Goal: Task Accomplishment & Management: Complete application form

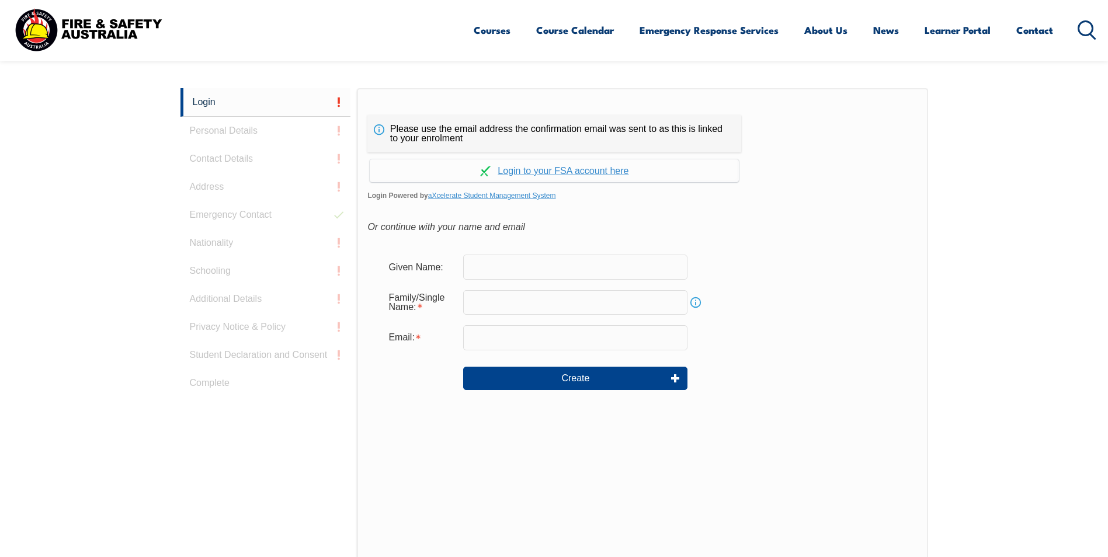
scroll to position [311, 0]
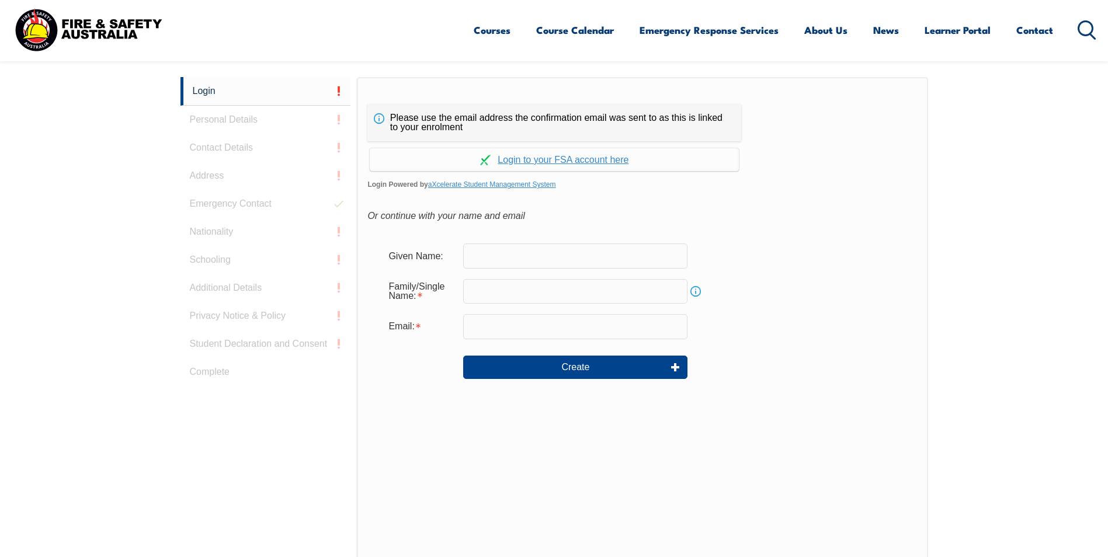
click at [482, 258] on input "text" at bounding box center [575, 256] width 224 height 25
type input "[PERSON_NAME]"
type input "[EMAIL_ADDRESS][DOMAIN_NAME]"
click at [507, 303] on input "text" at bounding box center [575, 291] width 224 height 25
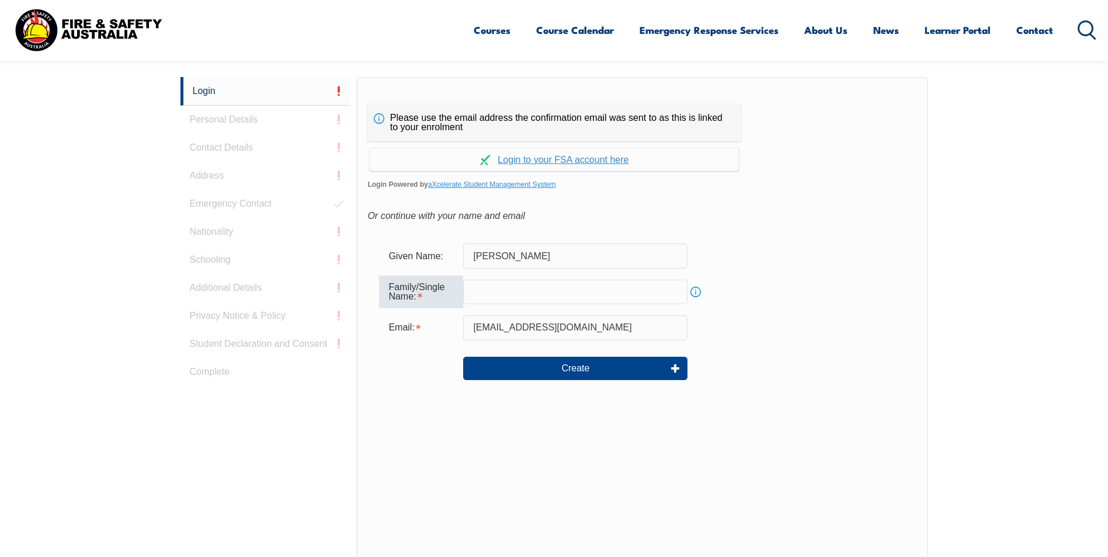
type input "[PERSON_NAME]"
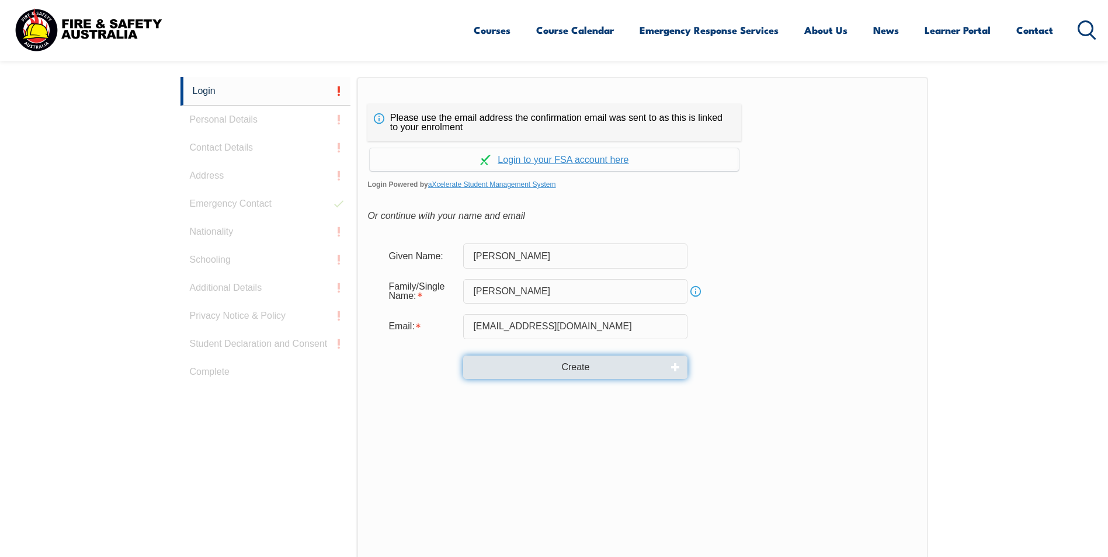
click at [585, 371] on button "Create" at bounding box center [575, 367] width 224 height 23
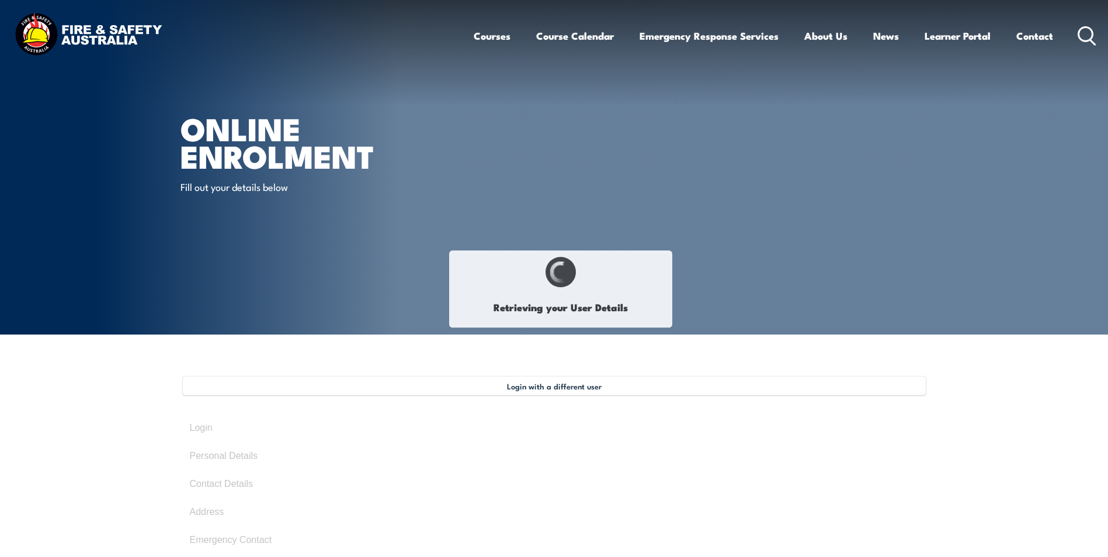
type input "[PERSON_NAME]"
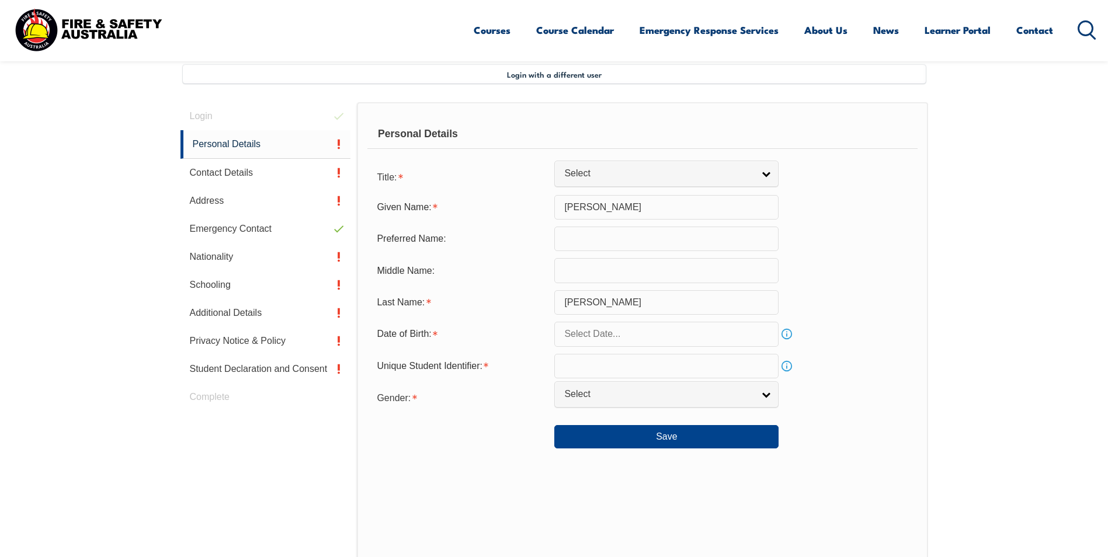
scroll to position [318, 0]
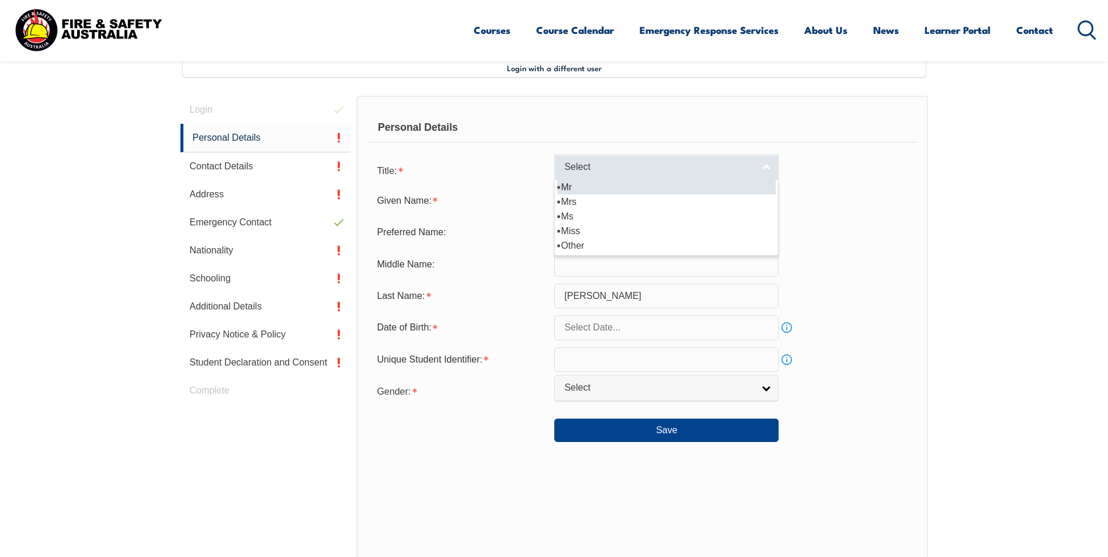
click at [607, 163] on span "Select" at bounding box center [658, 167] width 189 height 12
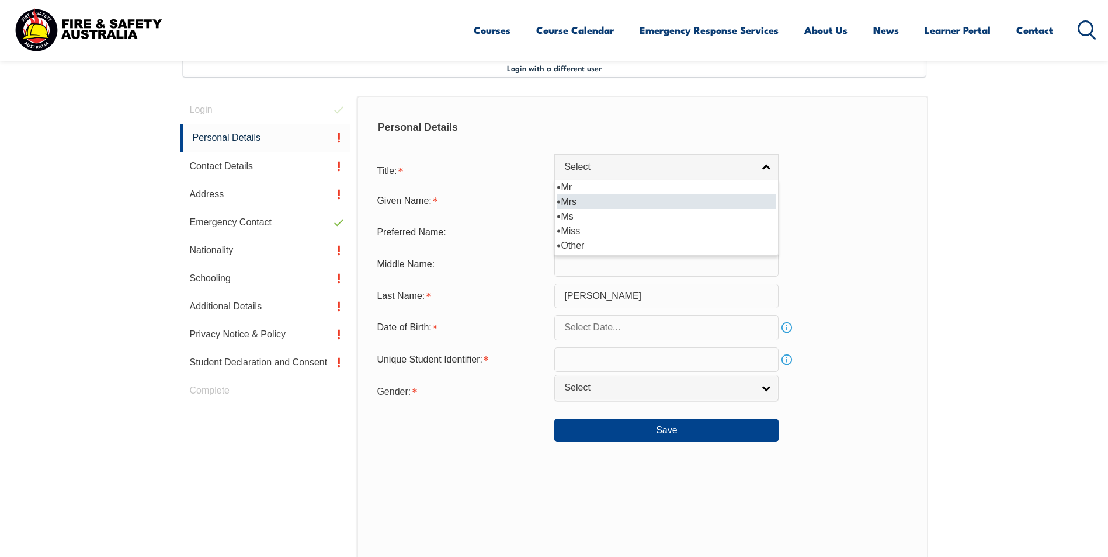
click at [581, 198] on li "Mrs" at bounding box center [666, 202] width 218 height 15
select select "Mrs"
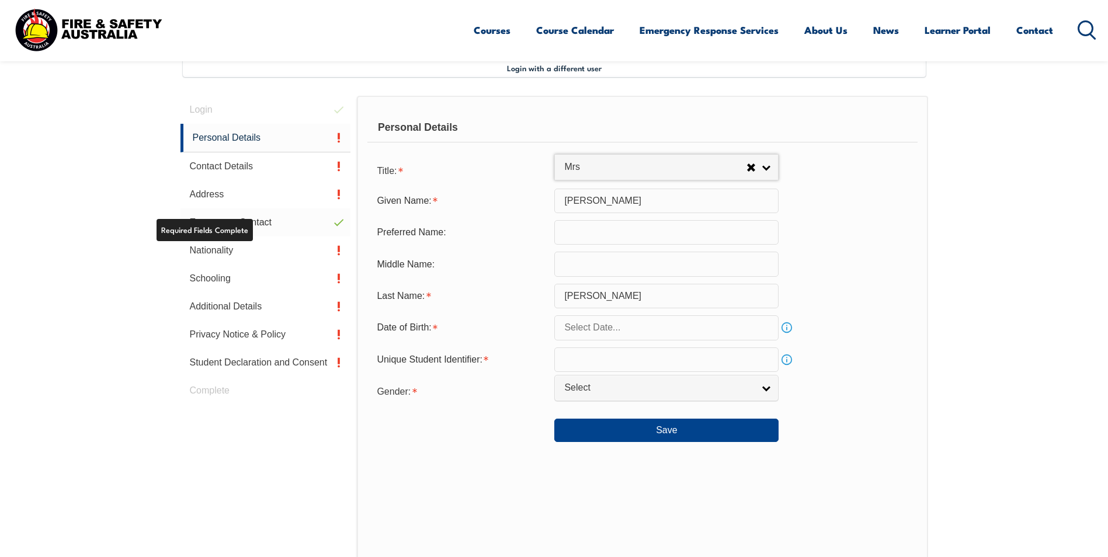
click at [269, 224] on link "Emergency Contact" at bounding box center [265, 223] width 171 height 28
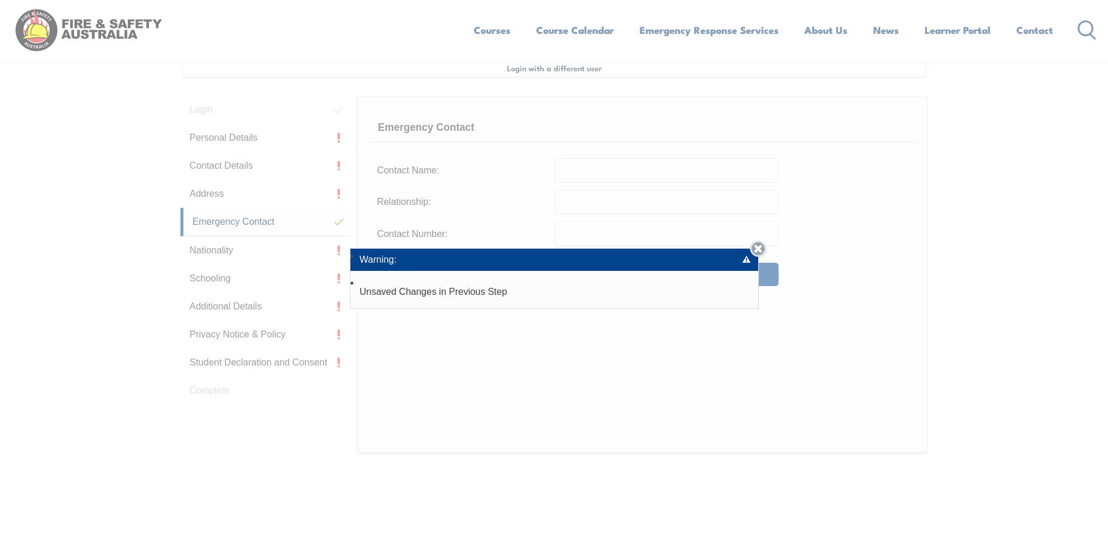
click at [766, 249] on link "Close" at bounding box center [758, 249] width 16 height 16
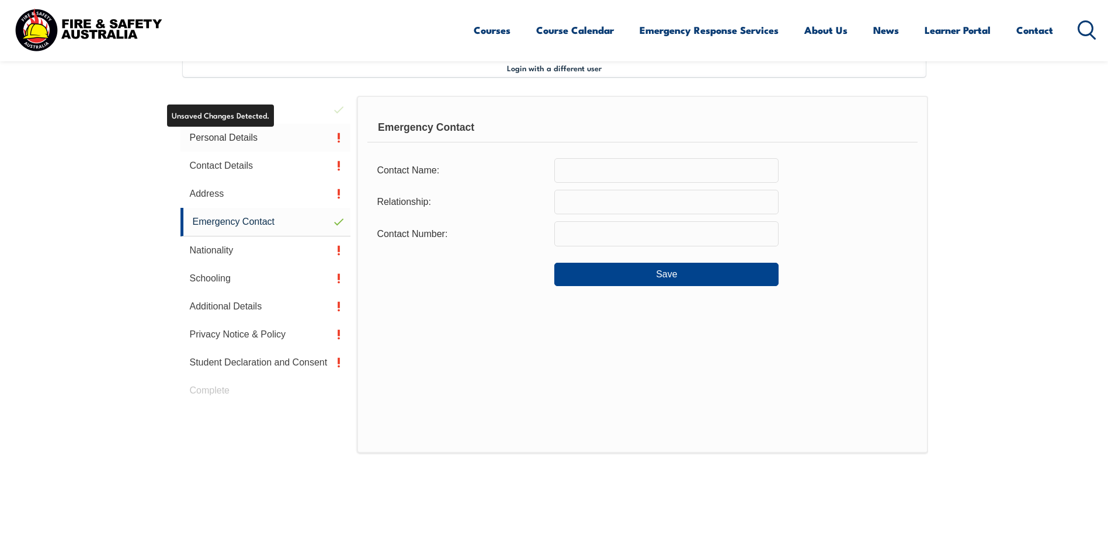
click at [240, 139] on link "Personal Details" at bounding box center [265, 138] width 171 height 28
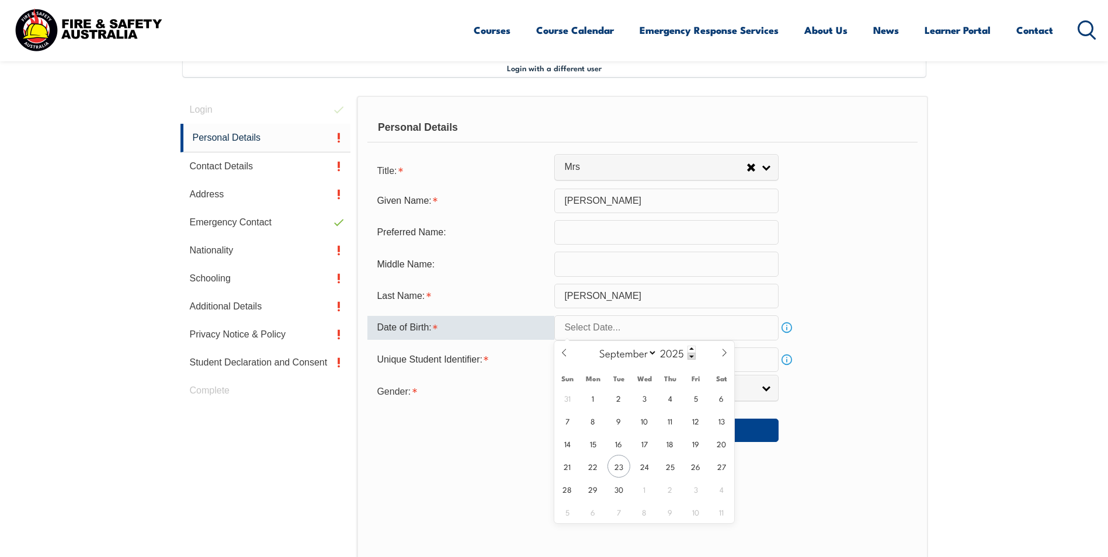
click at [582, 327] on input "text" at bounding box center [666, 327] width 224 height 25
click at [688, 357] on span at bounding box center [692, 356] width 8 height 7
click at [692, 357] on span at bounding box center [692, 356] width 8 height 7
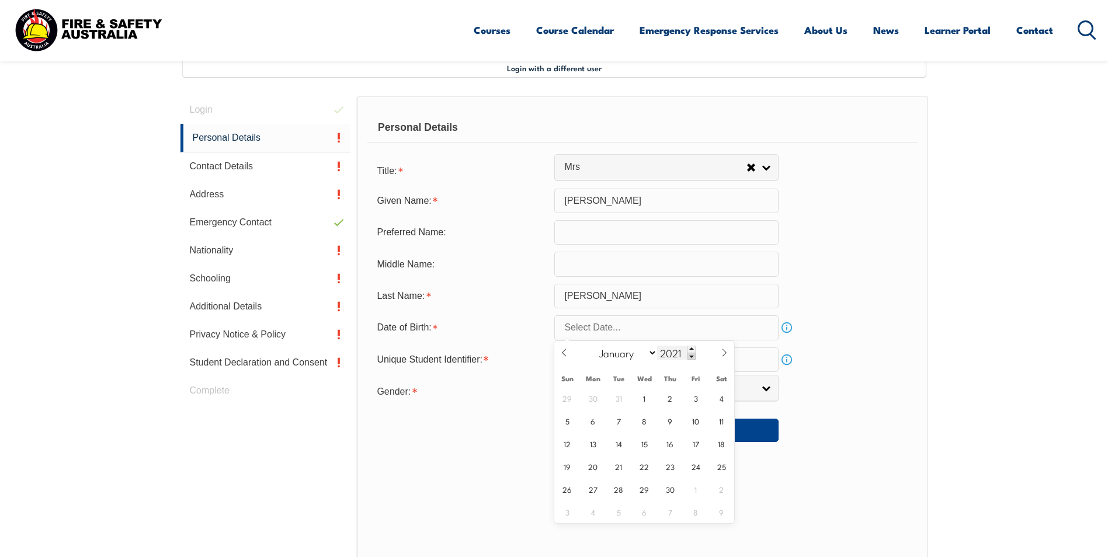
click at [692, 357] on span at bounding box center [692, 356] width 8 height 7
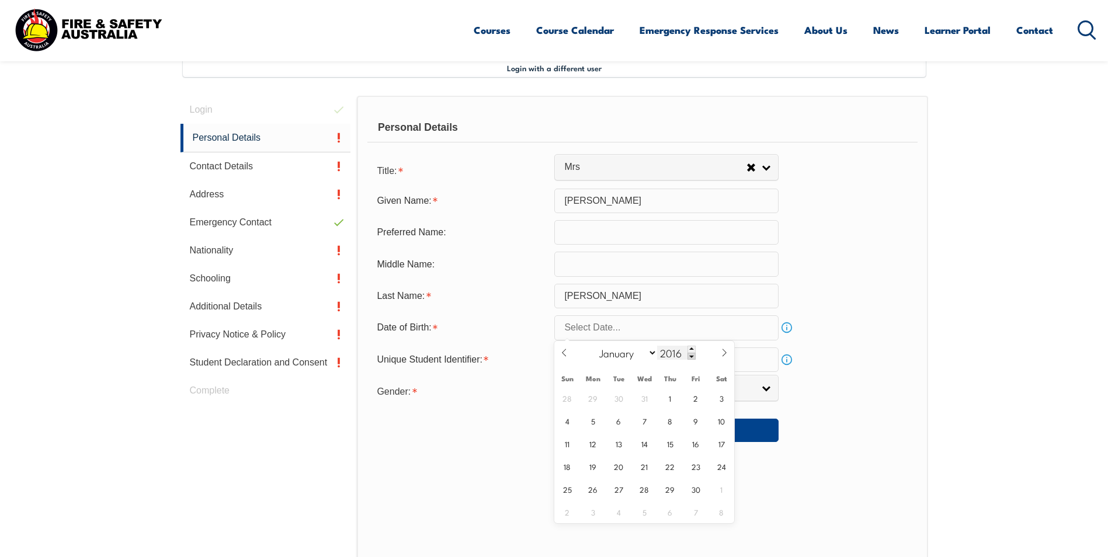
click at [692, 357] on span at bounding box center [692, 356] width 8 height 7
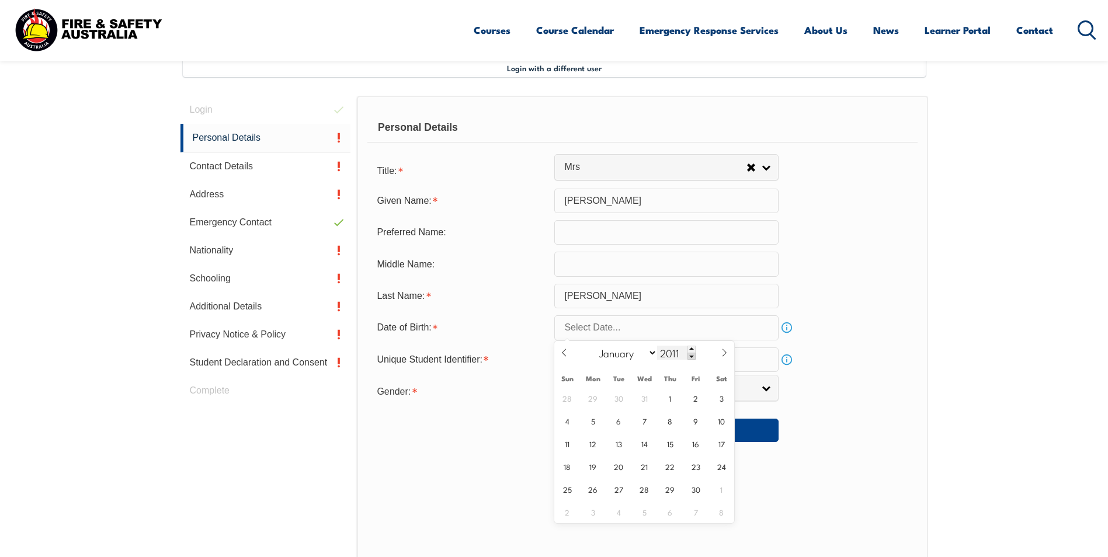
click at [692, 357] on span at bounding box center [692, 356] width 8 height 7
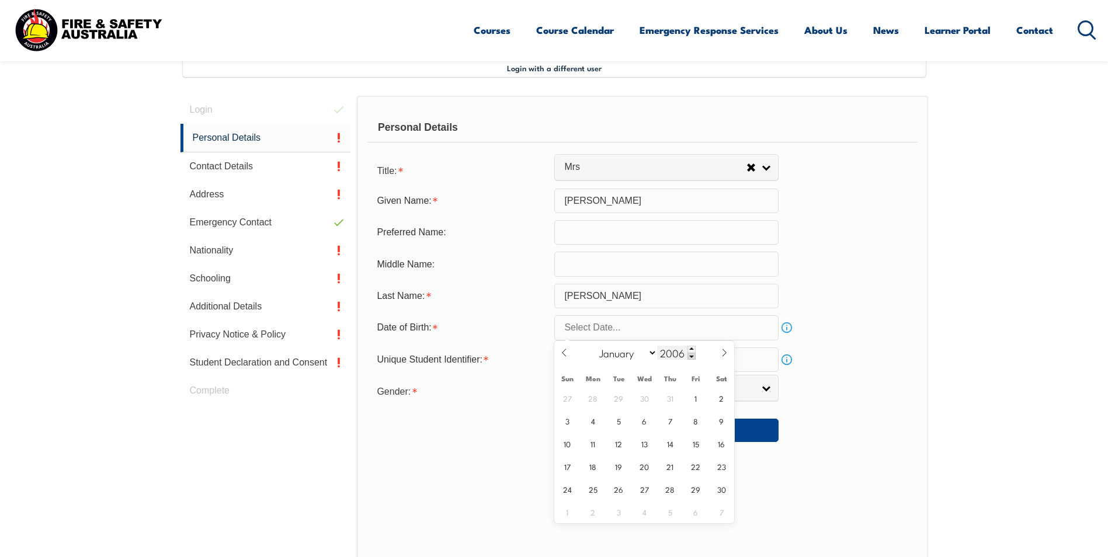
click at [692, 357] on span at bounding box center [692, 356] width 8 height 7
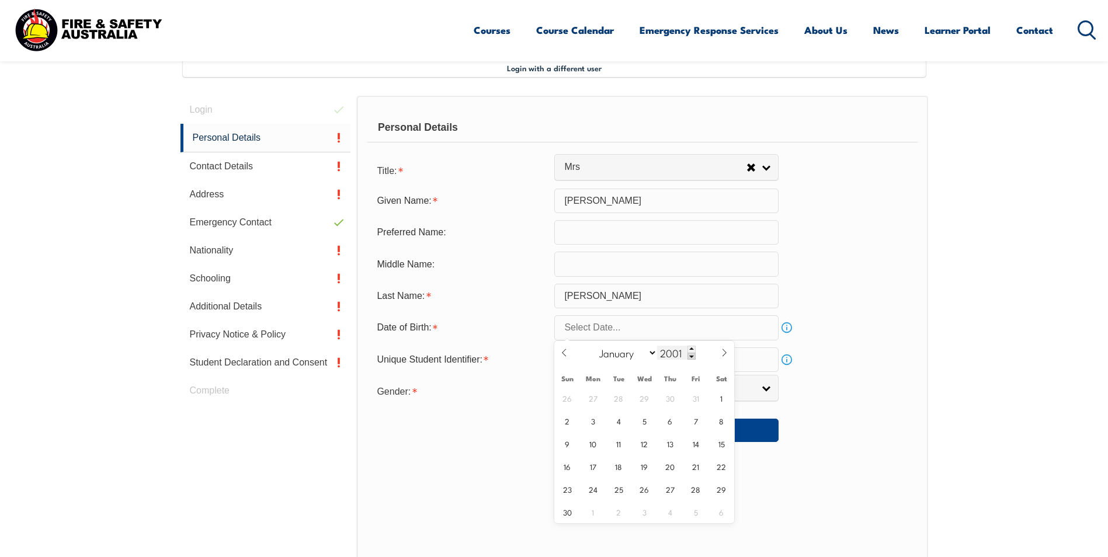
click at [692, 357] on span at bounding box center [692, 356] width 8 height 7
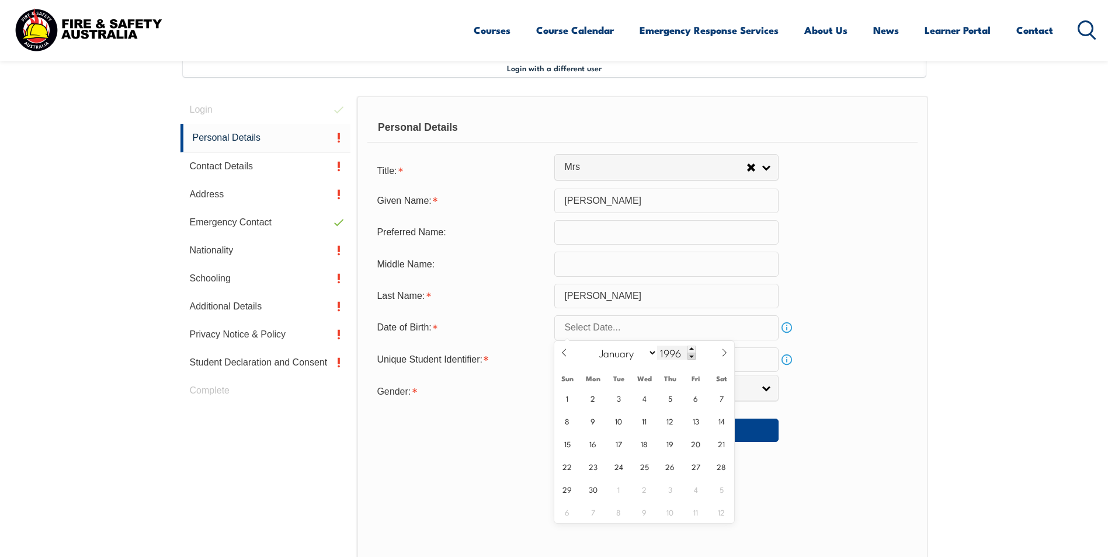
click at [692, 357] on span at bounding box center [692, 356] width 8 height 7
type input "1995"
click at [617, 353] on select "January February March April May June July August September October November De…" at bounding box center [625, 352] width 64 height 15
select select "0"
click at [594, 345] on select "January February March April May June July August September October November De…" at bounding box center [625, 352] width 64 height 15
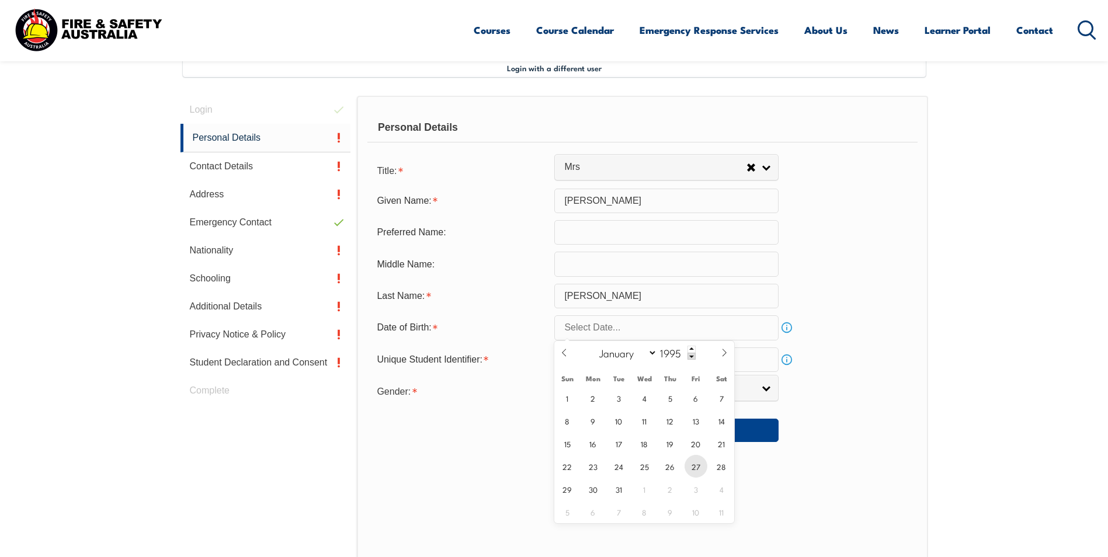
click at [693, 466] on span "27" at bounding box center [696, 466] width 23 height 23
type input "[DATE]"
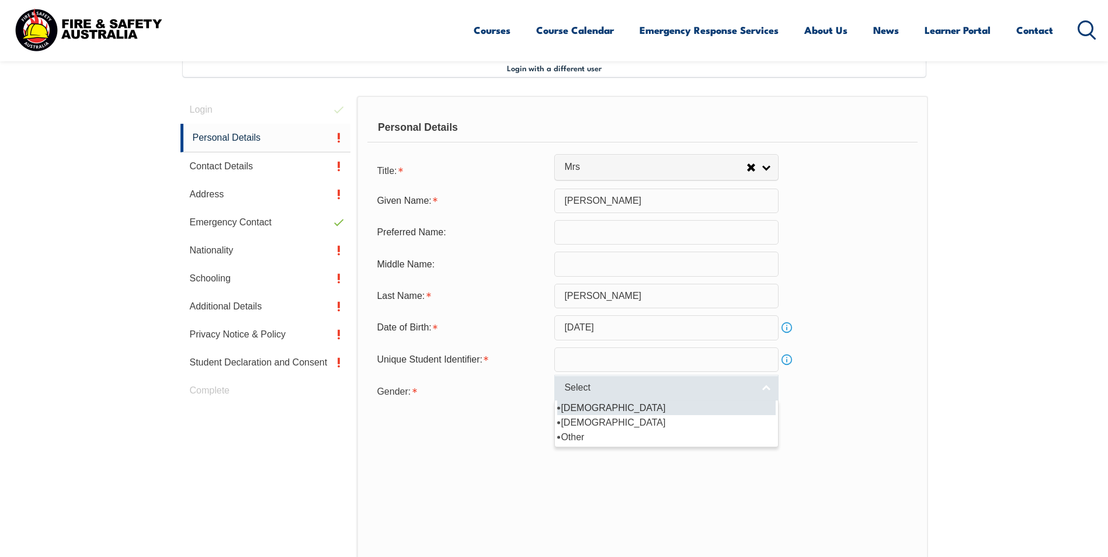
click at [593, 391] on span "Select" at bounding box center [658, 388] width 189 height 12
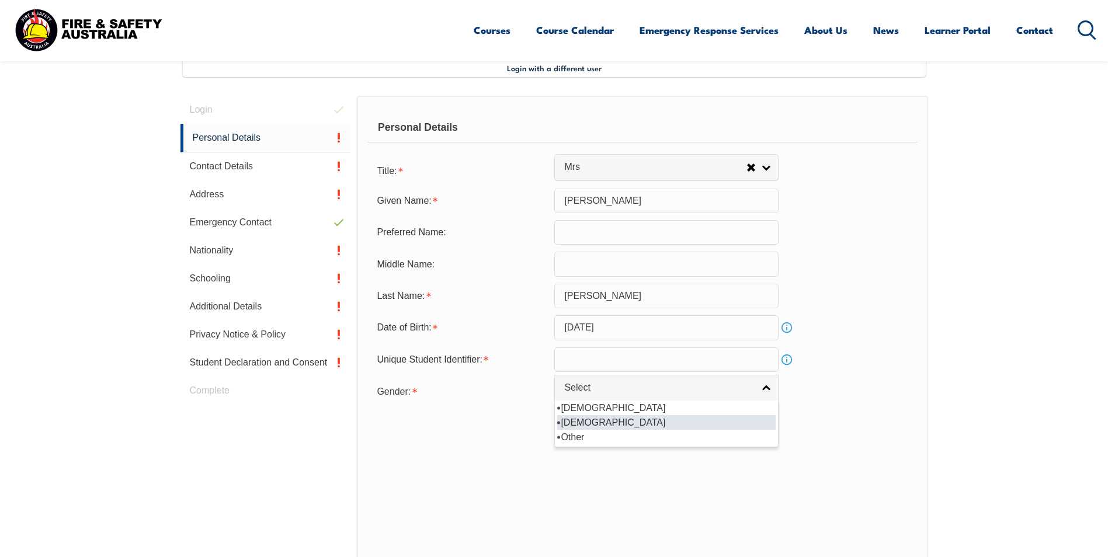
click at [595, 418] on li "[DEMOGRAPHIC_DATA]" at bounding box center [666, 422] width 218 height 15
select select "F"
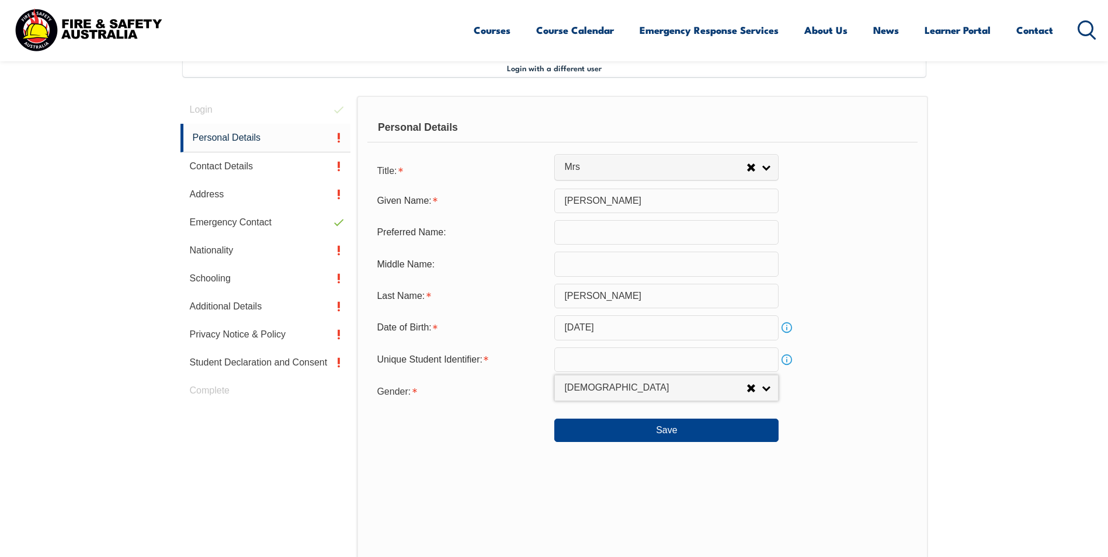
click at [600, 360] on input "text" at bounding box center [666, 360] width 224 height 25
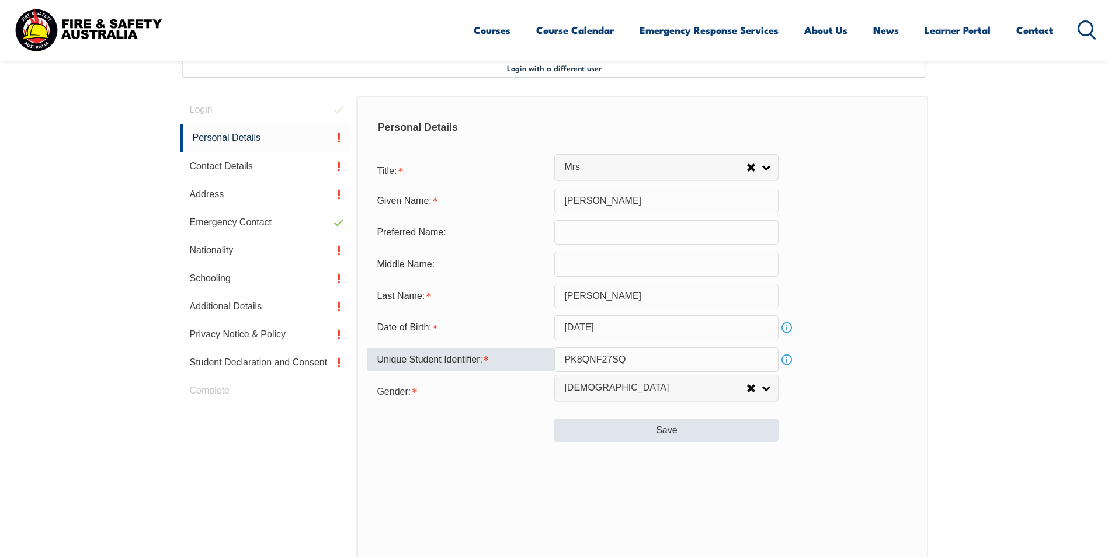
type input "PK8QNF27SQ"
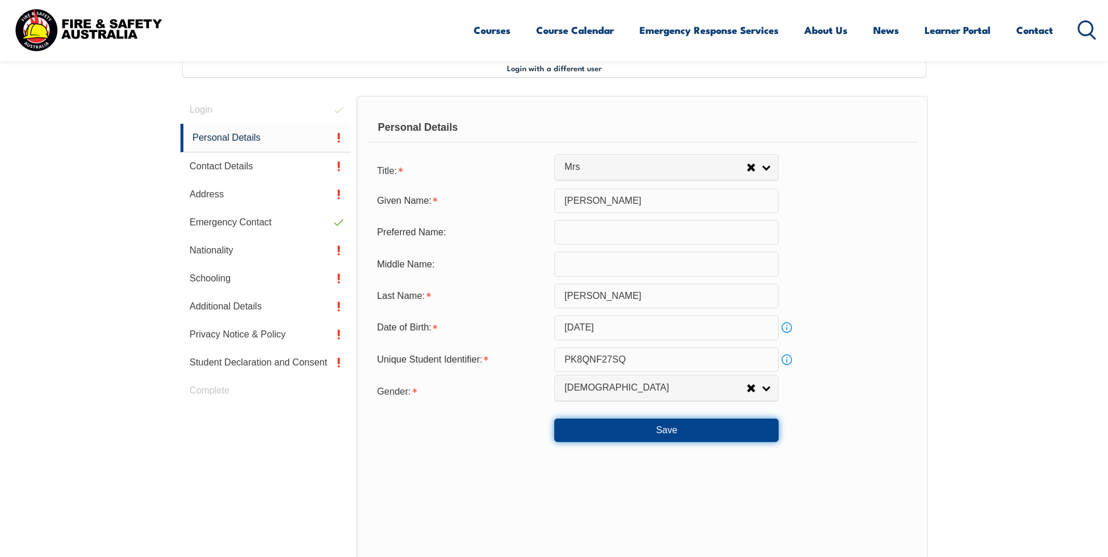
click at [686, 422] on button "Save" at bounding box center [666, 430] width 224 height 23
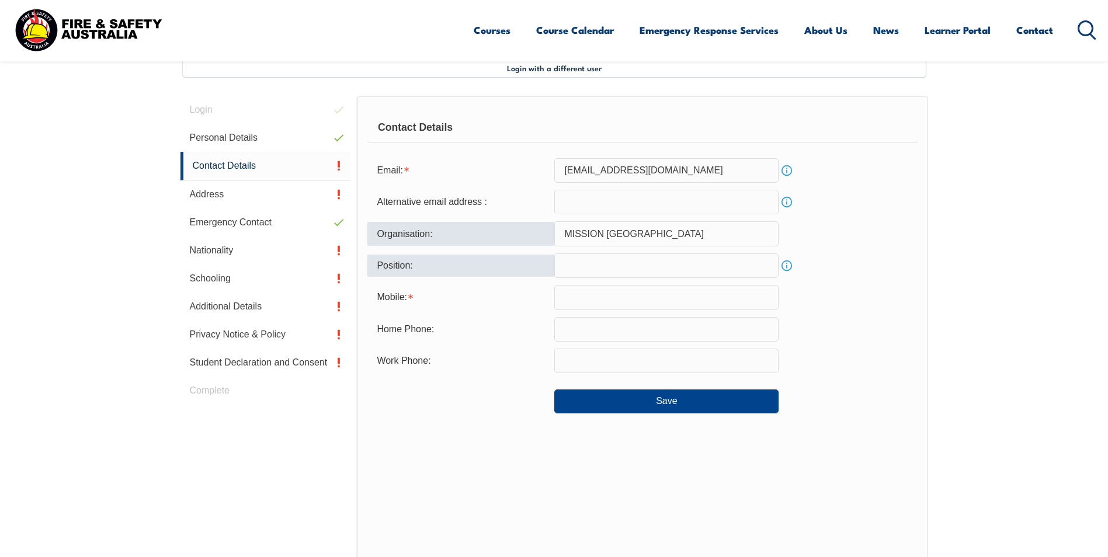
type input "MISSION [GEOGRAPHIC_DATA]"
click at [443, 277] on div "Position:" at bounding box center [460, 266] width 187 height 22
click at [587, 262] on input "text" at bounding box center [666, 266] width 224 height 25
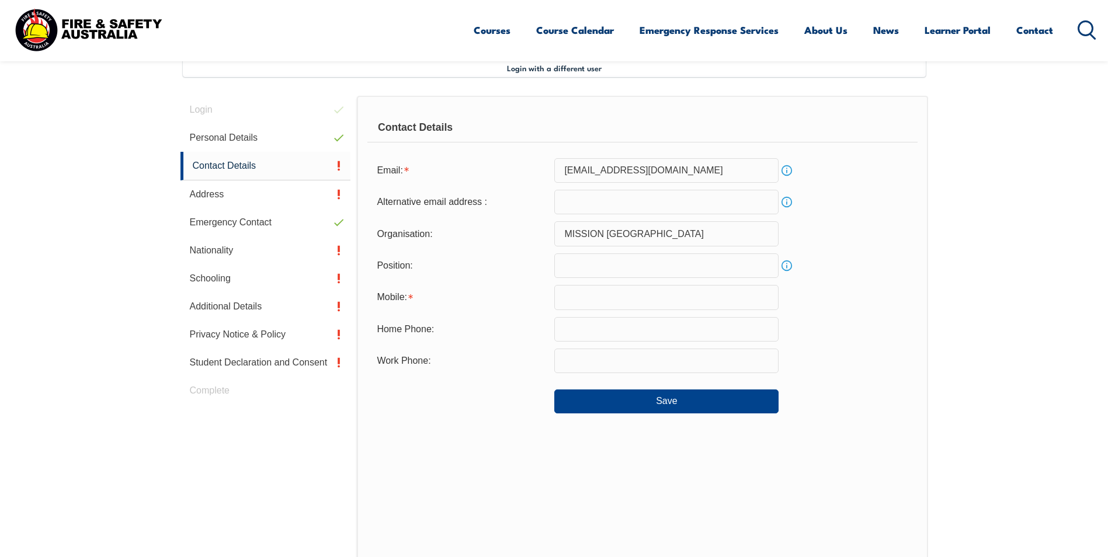
click at [789, 265] on link "Info" at bounding box center [787, 266] width 16 height 16
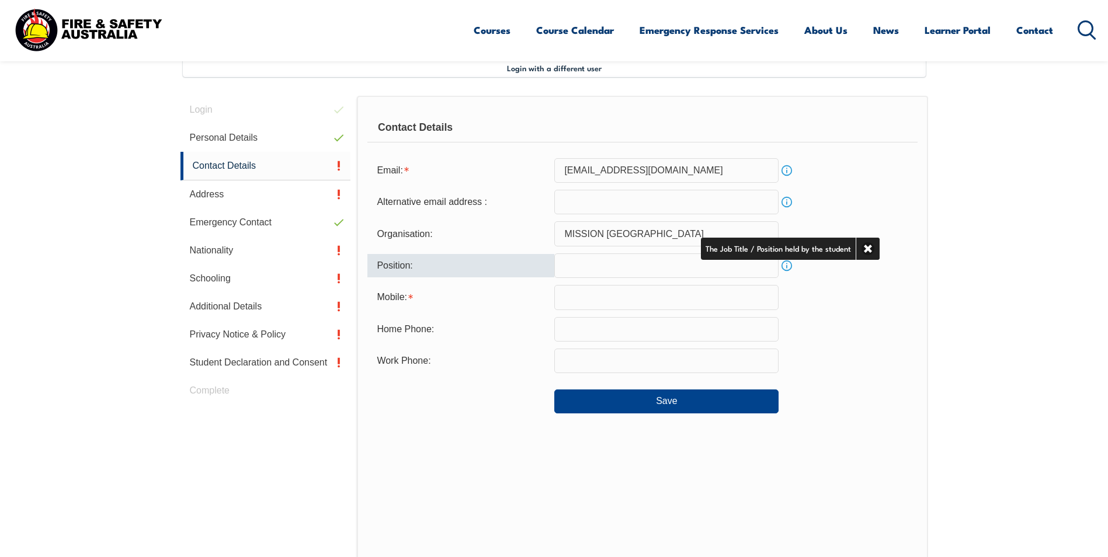
click at [756, 265] on input "text" at bounding box center [666, 266] width 224 height 25
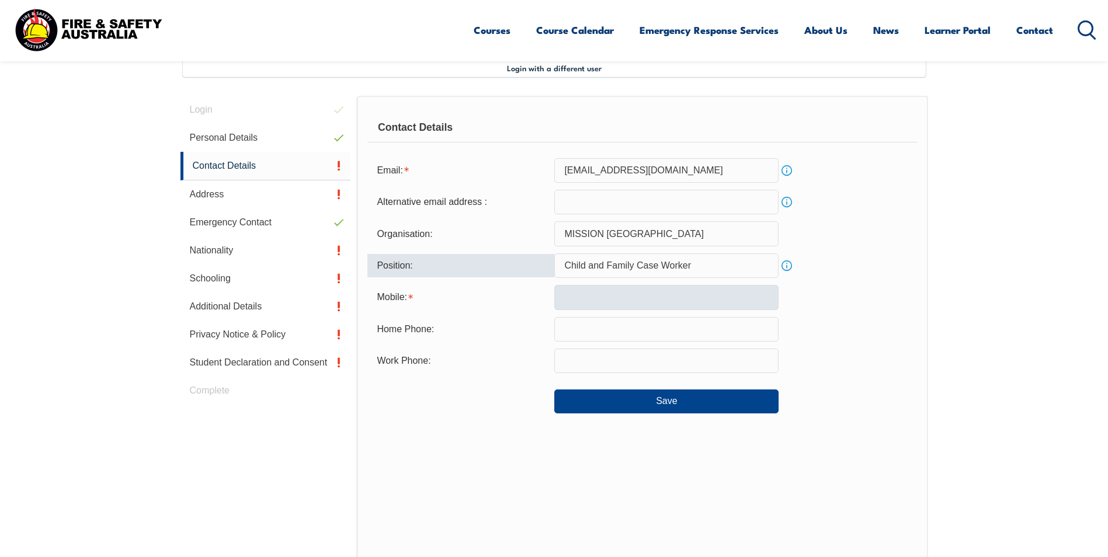
type input "Child and Family Case Worker"
click at [659, 291] on input "text" at bounding box center [666, 297] width 224 height 25
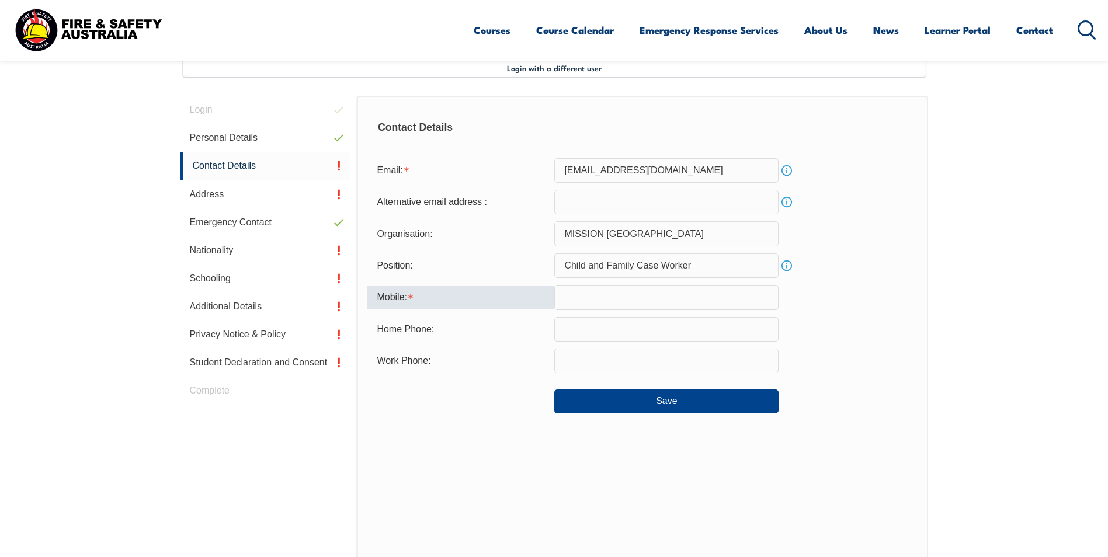
type input "0477396152"
type input "[EMAIL_ADDRESS][DOMAIN_NAME]"
click at [627, 360] on input "text" at bounding box center [666, 361] width 224 height 25
click at [621, 293] on input "0477396152" at bounding box center [666, 297] width 224 height 25
drag, startPoint x: 621, startPoint y: 293, endPoint x: 556, endPoint y: 300, distance: 65.7
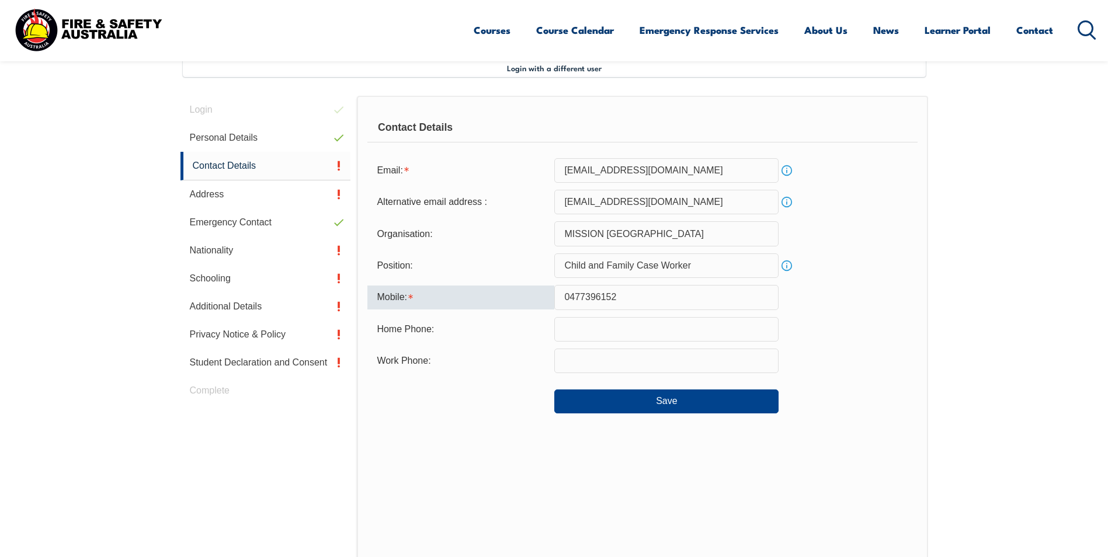
click at [556, 300] on input "0477396152" at bounding box center [666, 297] width 224 height 25
type input "0466280229"
click at [568, 367] on input "text" at bounding box center [666, 361] width 224 height 25
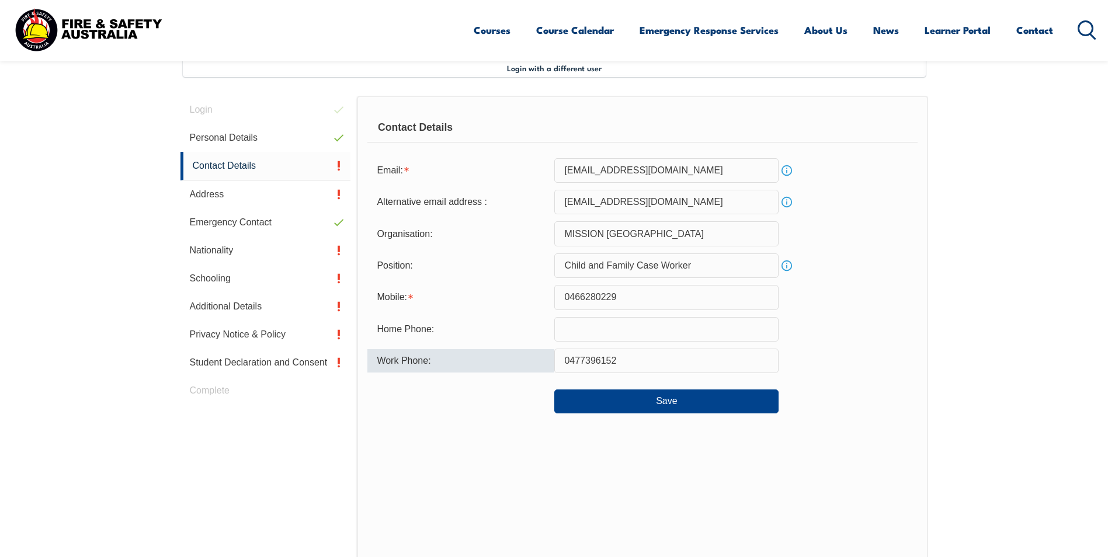
type input "0477396152"
click at [948, 331] on section "Login with a different user Login Personal Details Contact Details Address Emer…" at bounding box center [554, 362] width 1108 height 693
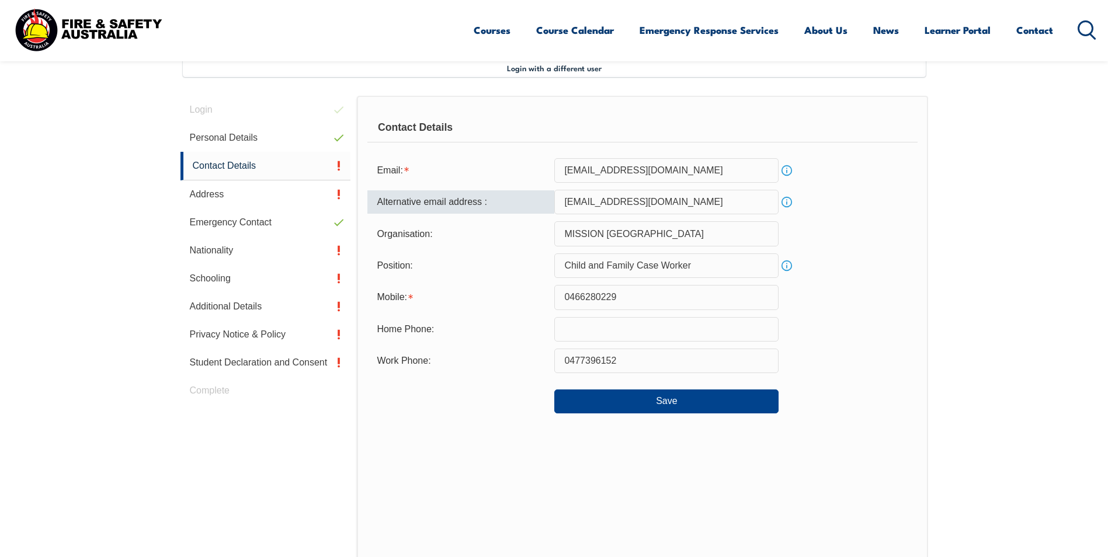
click at [734, 207] on input "[EMAIL_ADDRESS][DOMAIN_NAME]" at bounding box center [666, 202] width 224 height 25
drag, startPoint x: 734, startPoint y: 205, endPoint x: 511, endPoint y: 187, distance: 223.3
click at [511, 187] on form "Email: [EMAIL_ADDRESS][DOMAIN_NAME] Info Alternative email address : [EMAIL_ADD…" at bounding box center [642, 285] width 550 height 255
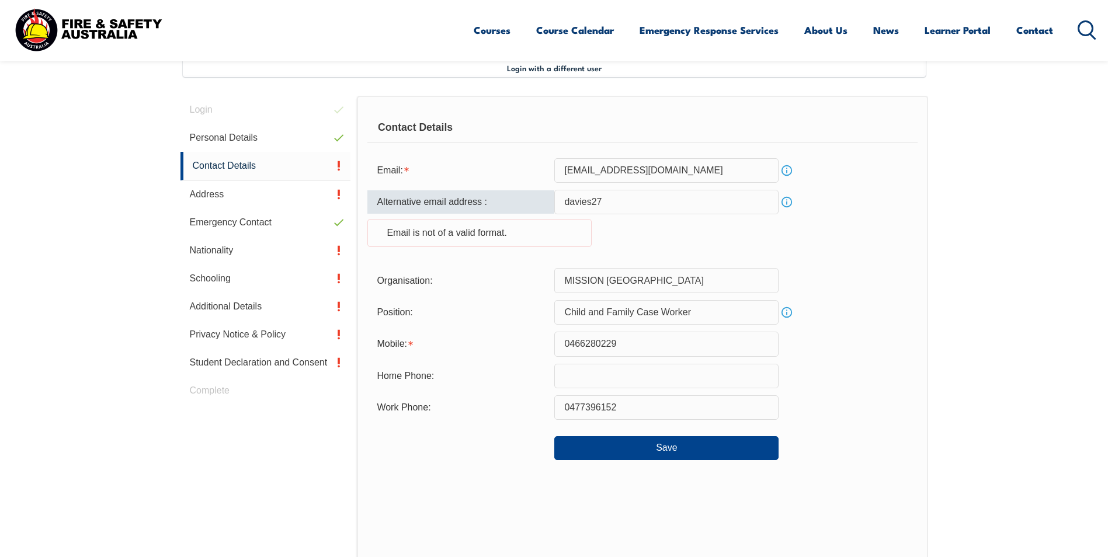
type input "[EMAIL_ADDRESS][DOMAIN_NAME]"
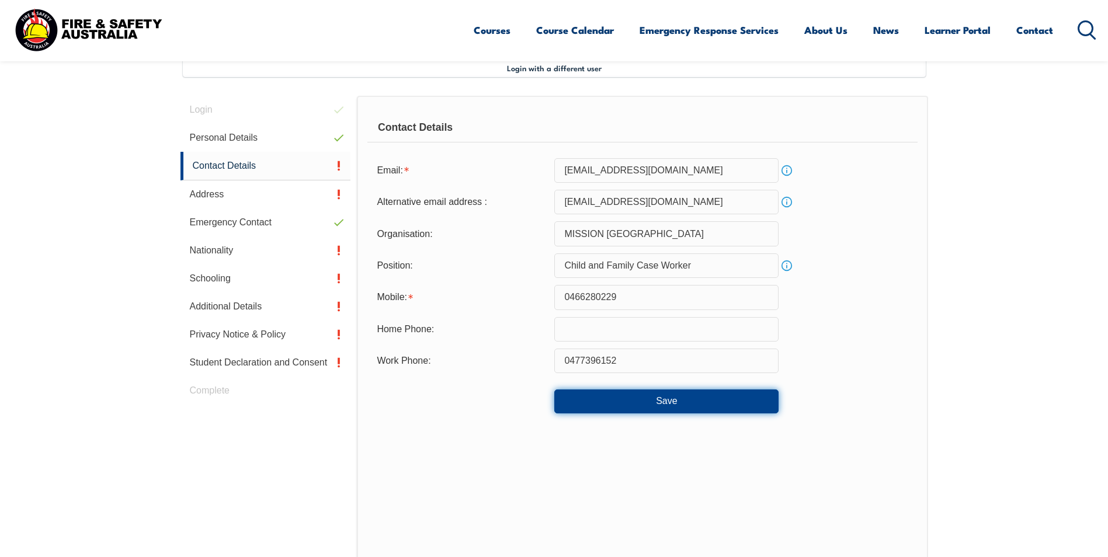
click at [702, 402] on button "Save" at bounding box center [666, 401] width 224 height 23
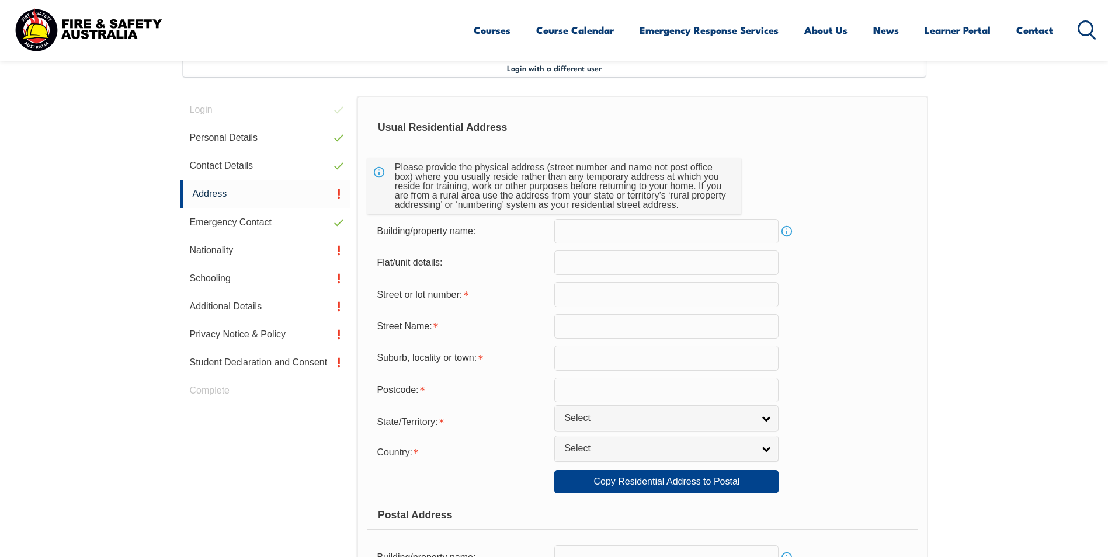
click at [568, 295] on input "text" at bounding box center [666, 294] width 224 height 25
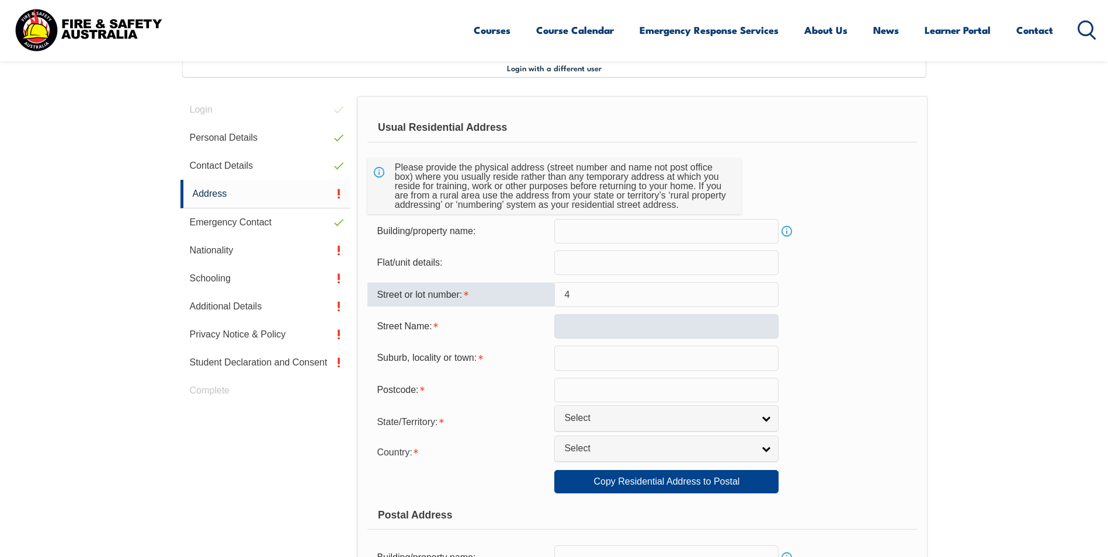
type input "4"
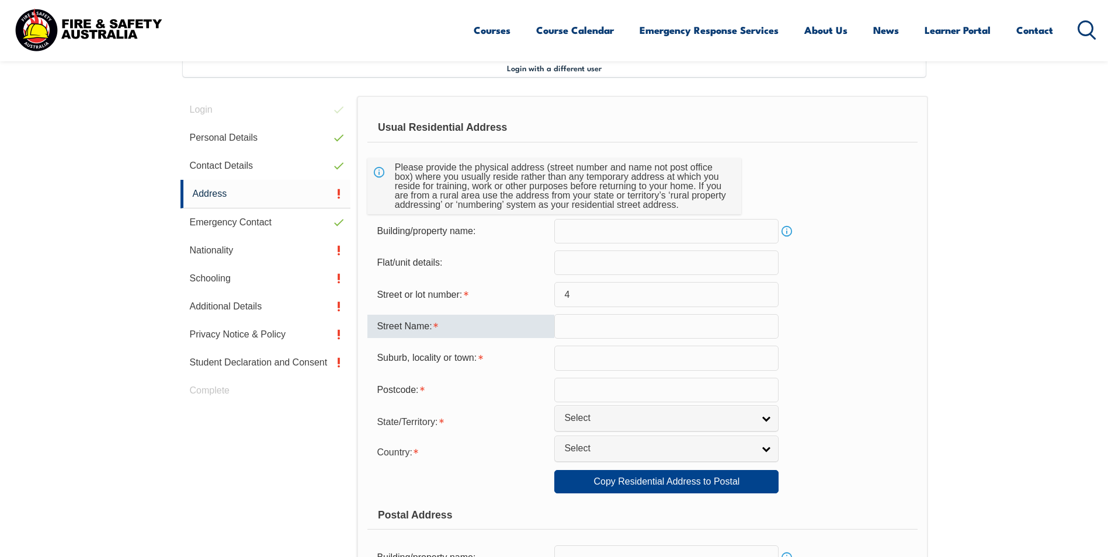
click at [571, 322] on input "text" at bounding box center [666, 326] width 224 height 25
type input "Witley Close"
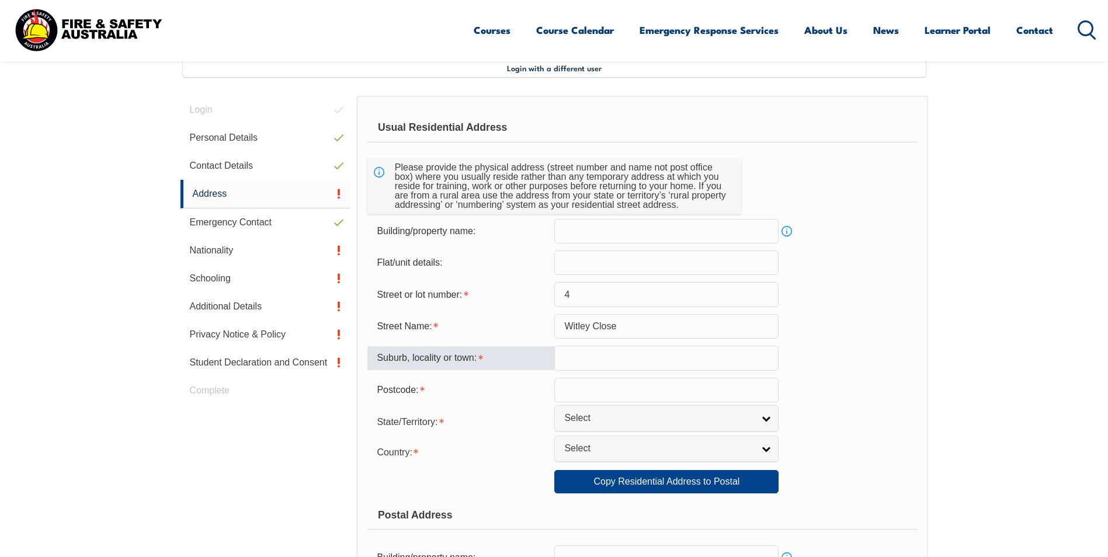
click at [601, 352] on input "text" at bounding box center [666, 358] width 224 height 25
type input "St Marys"
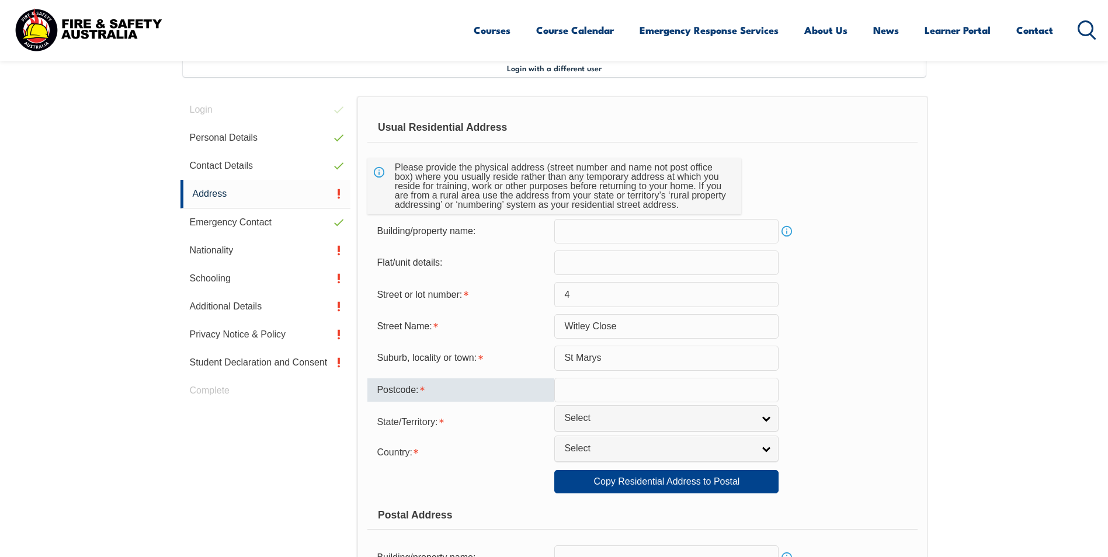
click at [595, 388] on input "text" at bounding box center [666, 390] width 224 height 25
type input "2760"
click at [862, 328] on div "Street Name: Witley Close" at bounding box center [642, 326] width 550 height 25
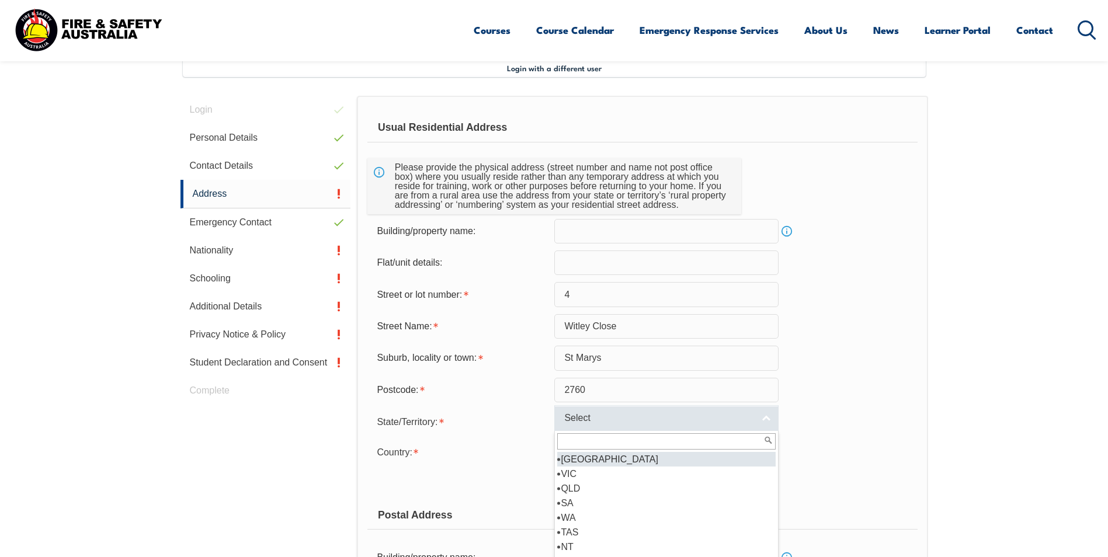
click at [758, 412] on link "Select" at bounding box center [666, 418] width 224 height 26
click at [672, 454] on li "[GEOGRAPHIC_DATA]" at bounding box center [666, 459] width 218 height 15
select select "[GEOGRAPHIC_DATA]"
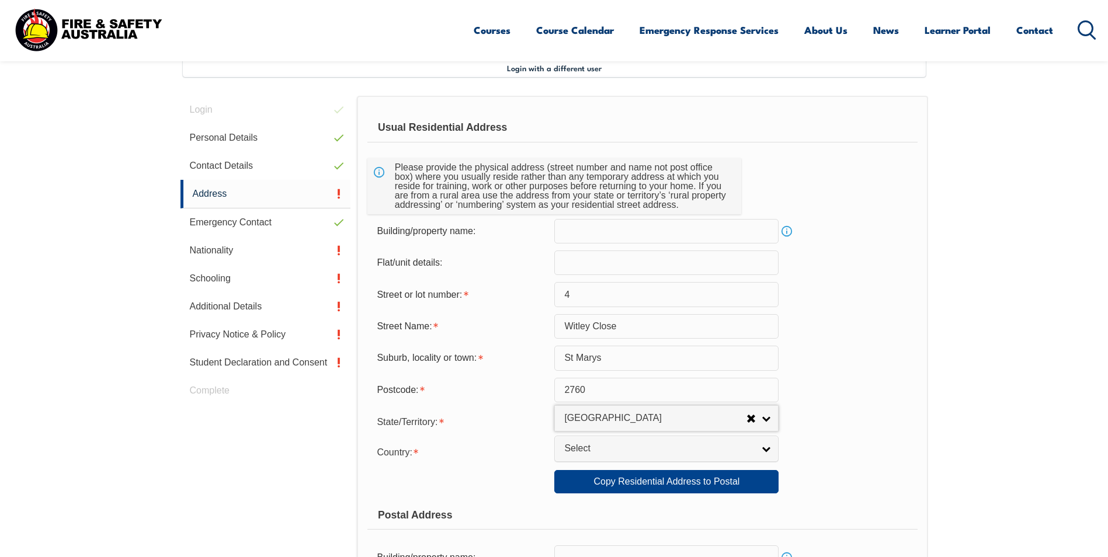
click at [672, 454] on span "Select" at bounding box center [658, 449] width 189 height 12
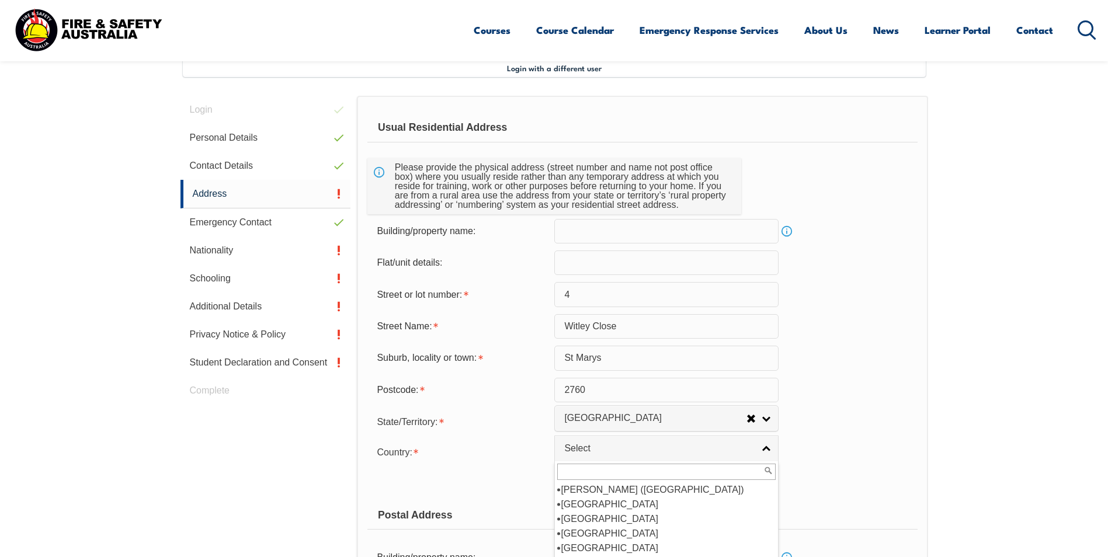
scroll to position [175, 0]
click at [631, 501] on li "[GEOGRAPHIC_DATA]" at bounding box center [666, 504] width 218 height 15
select select "1101"
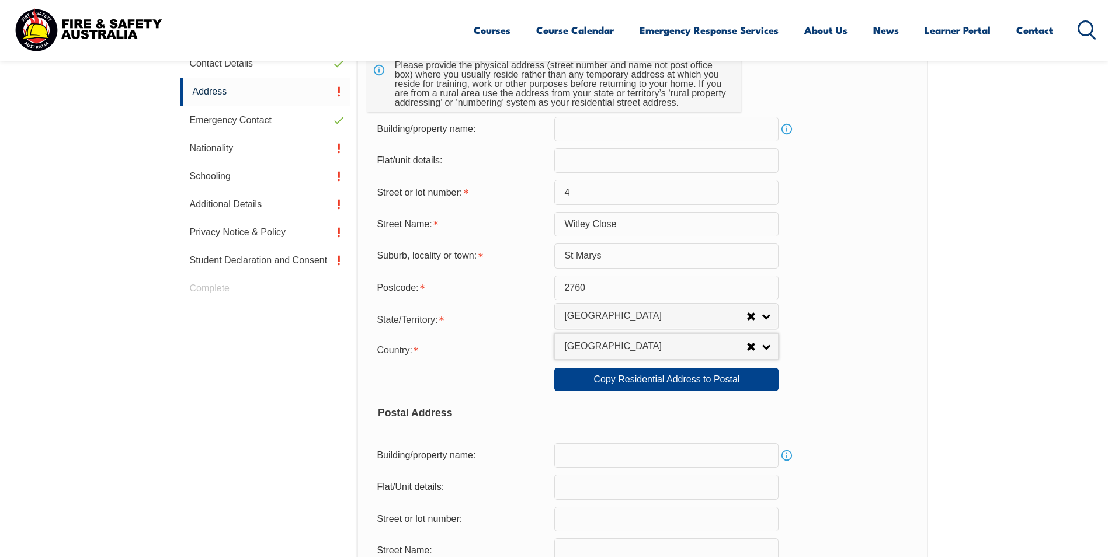
scroll to position [435, 0]
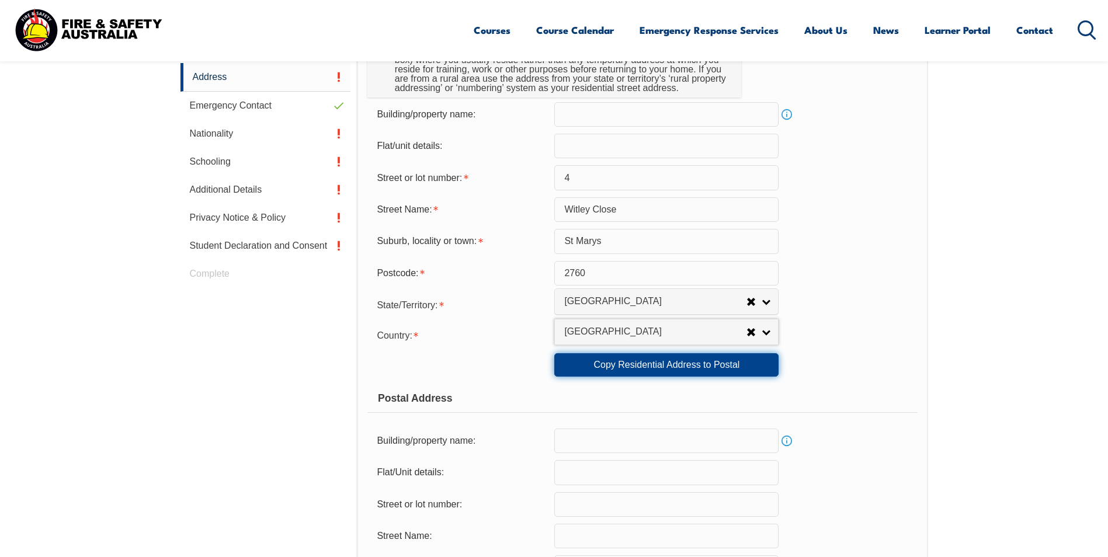
click at [732, 367] on link "Copy Residential Address to Postal" at bounding box center [666, 364] width 224 height 23
type input "4"
type input "Witley Close"
type input "St Marys"
select select "[GEOGRAPHIC_DATA]"
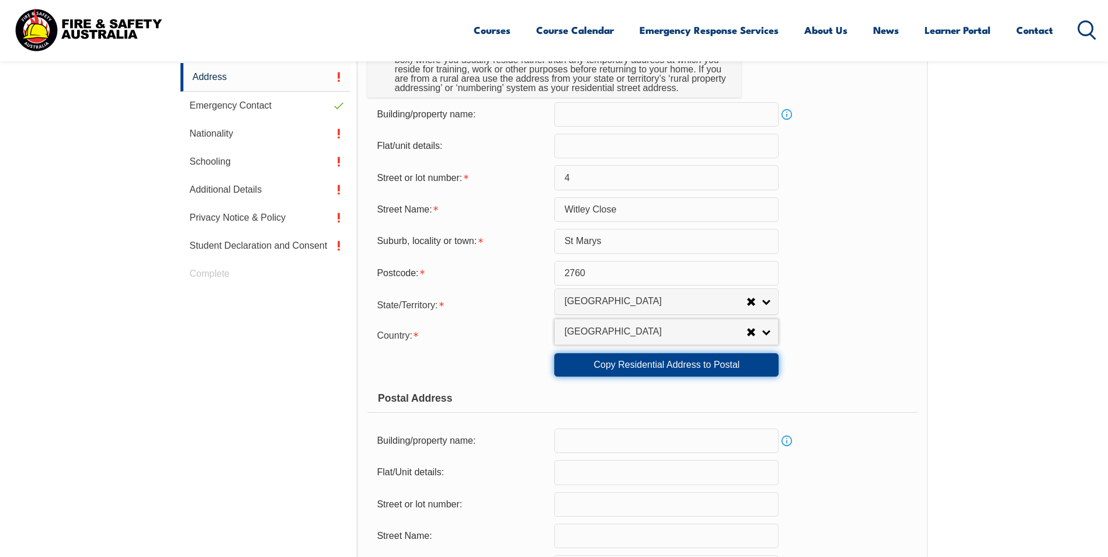
type input "2760"
select select "1101"
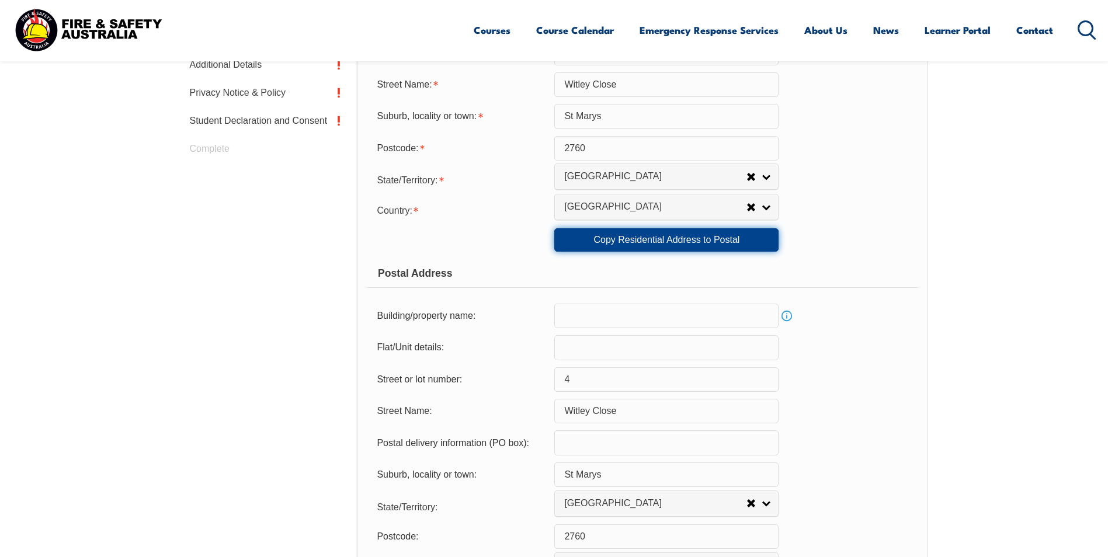
scroll to position [844, 0]
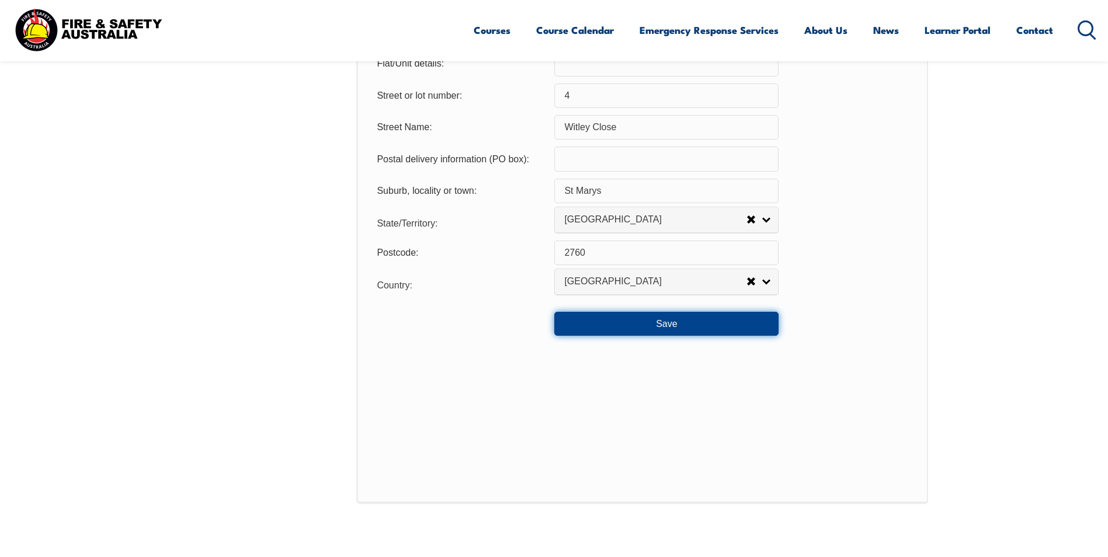
click at [684, 329] on button "Save" at bounding box center [666, 323] width 224 height 23
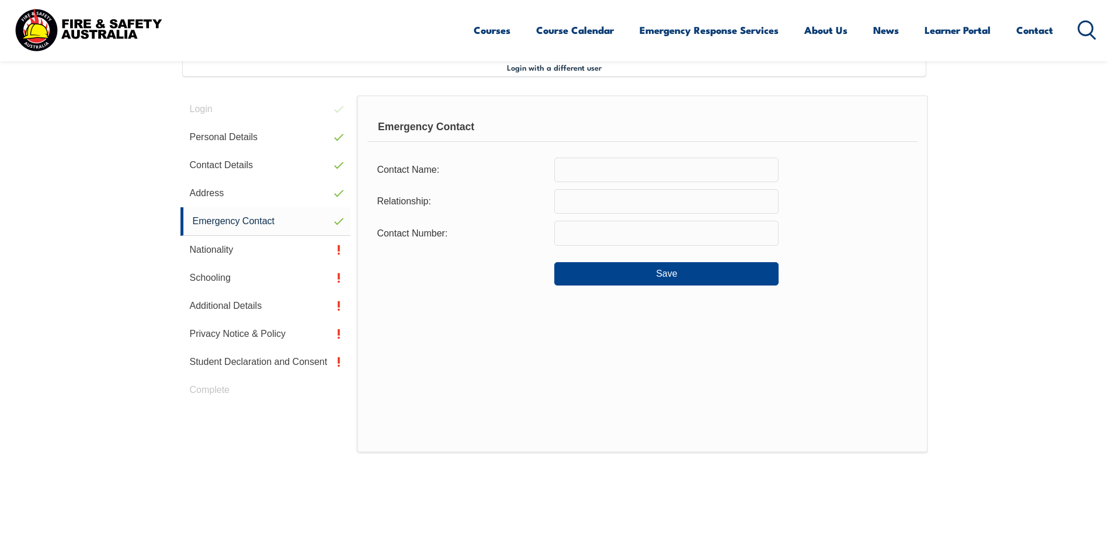
scroll to position [318, 0]
click at [633, 163] on input "text" at bounding box center [666, 170] width 224 height 25
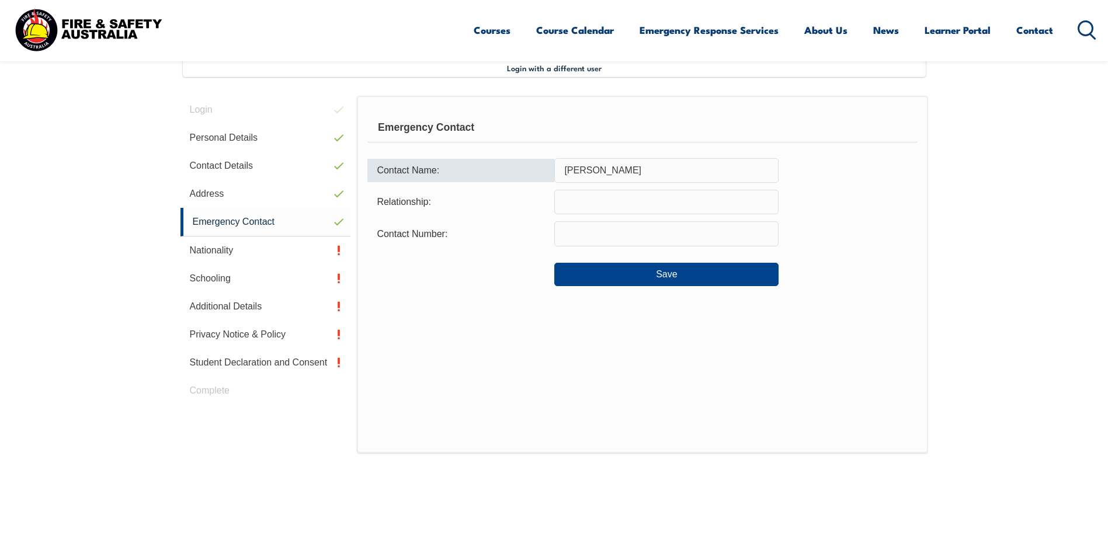
type input "[PERSON_NAME]"
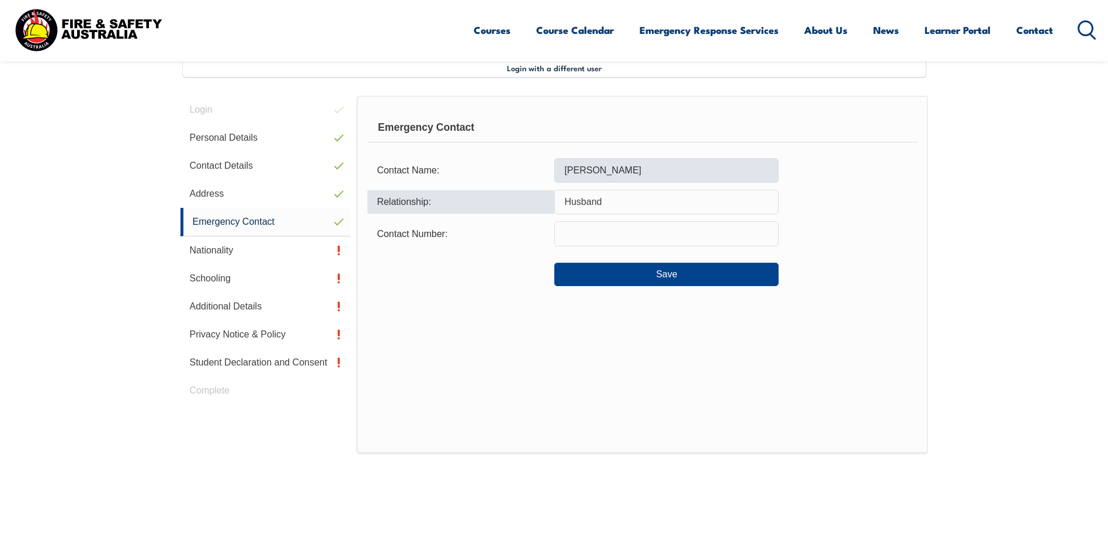
type input "Husband"
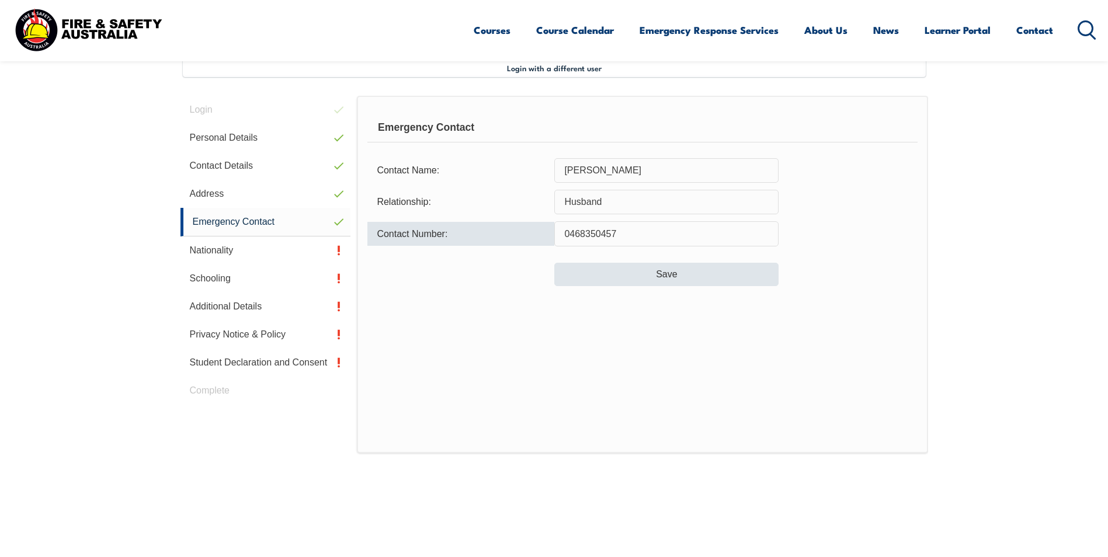
type input "0468350457"
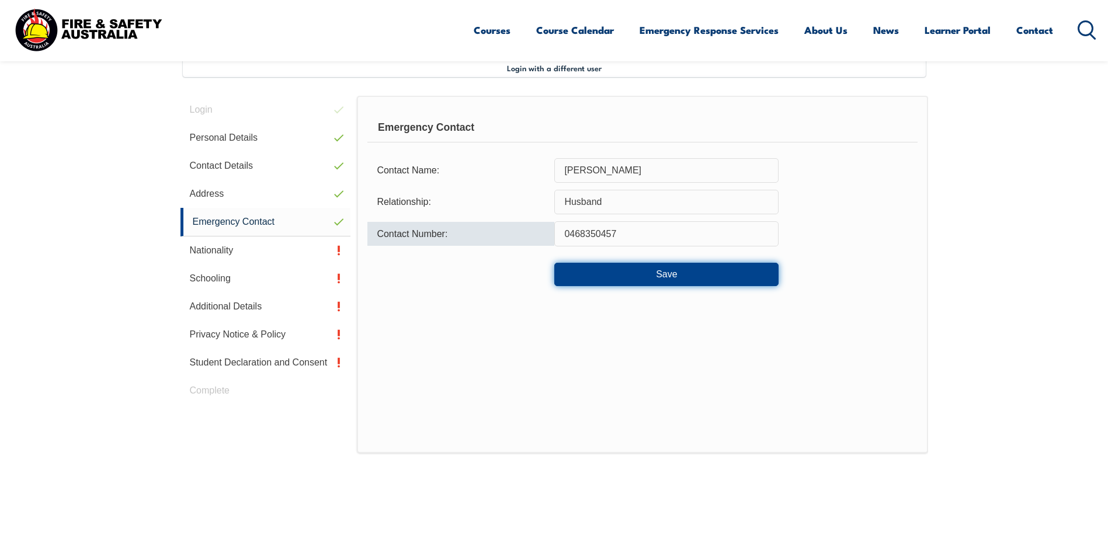
click at [664, 275] on button "Save" at bounding box center [666, 274] width 224 height 23
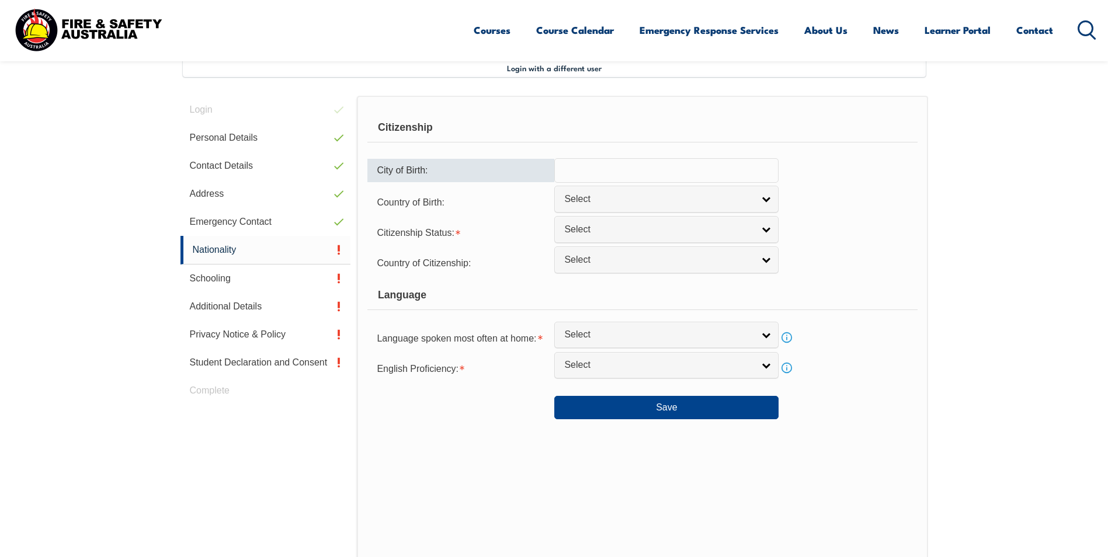
click at [714, 183] on input "text" at bounding box center [666, 170] width 224 height 25
type input "Oberon"
drag, startPoint x: 756, startPoint y: 199, endPoint x: 762, endPoint y: 192, distance: 8.3
click at [758, 198] on link "Select" at bounding box center [666, 199] width 224 height 26
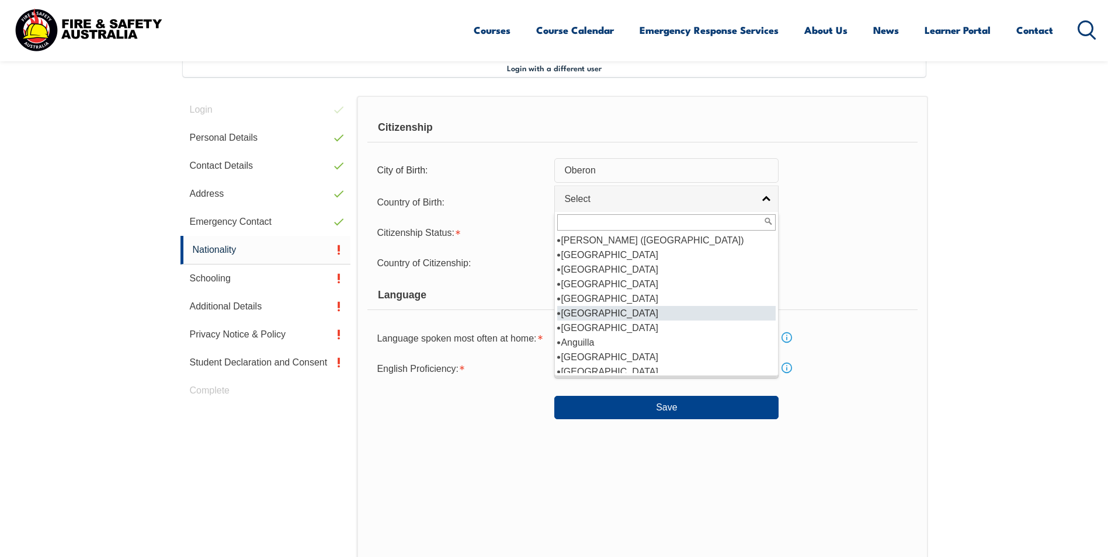
scroll to position [117, 0]
click at [635, 310] on li "[GEOGRAPHIC_DATA]" at bounding box center [666, 313] width 218 height 15
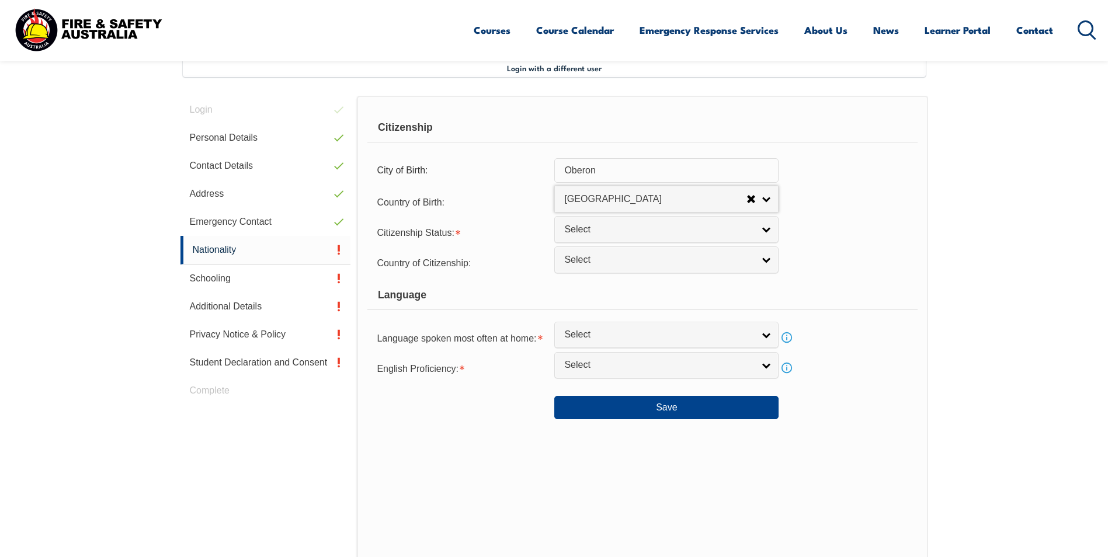
select select "1101"
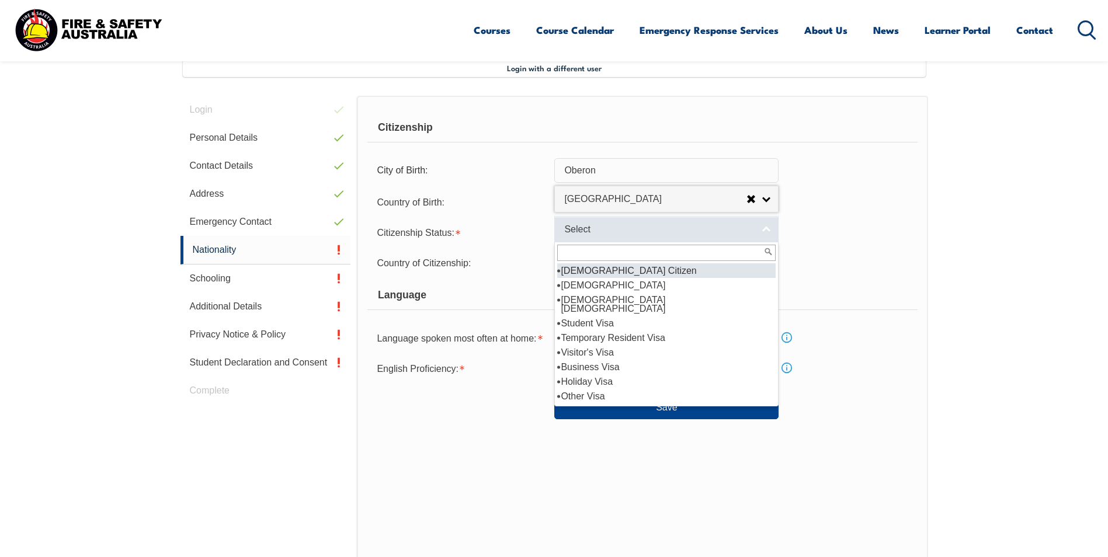
click at [650, 221] on link "Select" at bounding box center [666, 229] width 224 height 26
click at [643, 269] on li "[DEMOGRAPHIC_DATA] Citizen" at bounding box center [666, 270] width 218 height 15
select select "1"
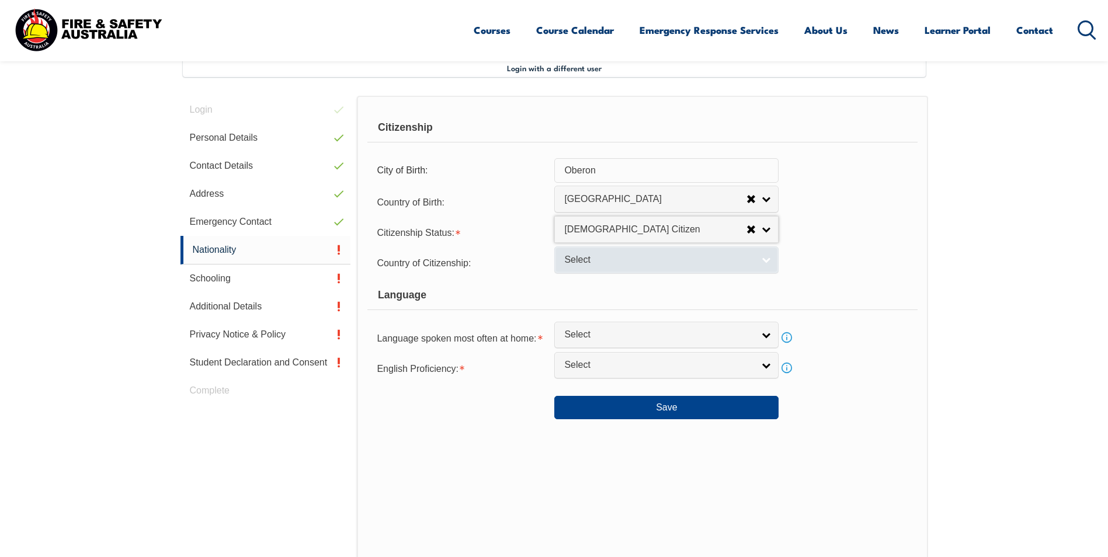
click at [644, 258] on span "Select" at bounding box center [658, 260] width 189 height 12
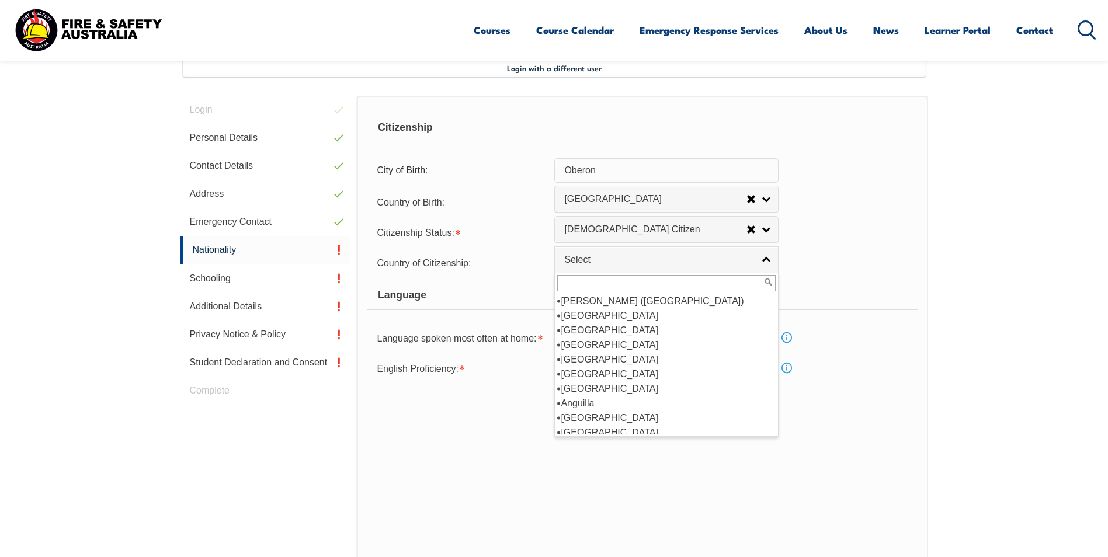
click at [919, 195] on div "Citizenship City of Birth: [GEOGRAPHIC_DATA] Country of Birth: [GEOGRAPHIC_DATA…" at bounding box center [642, 341] width 571 height 491
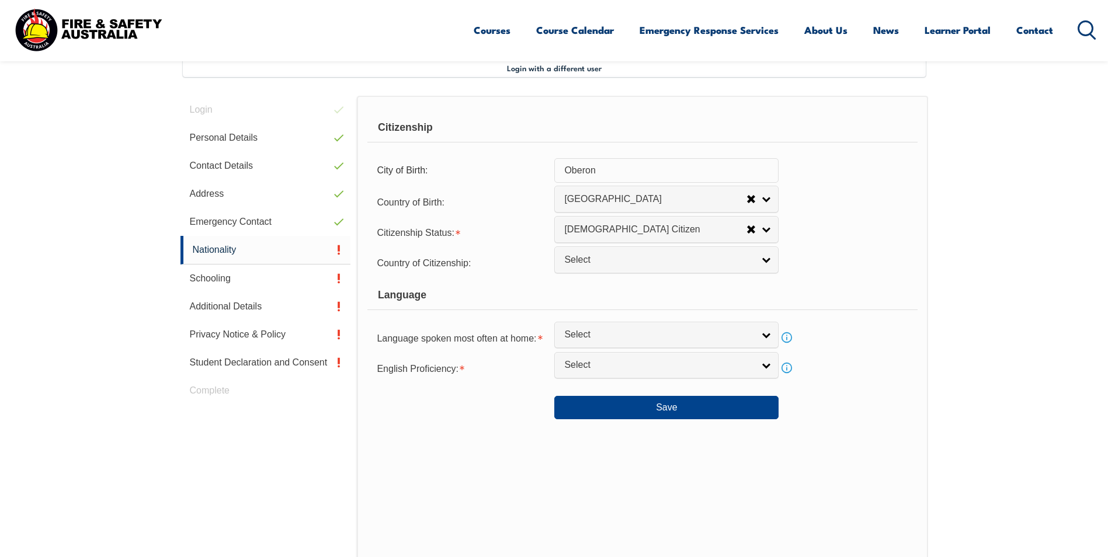
scroll to position [377, 0]
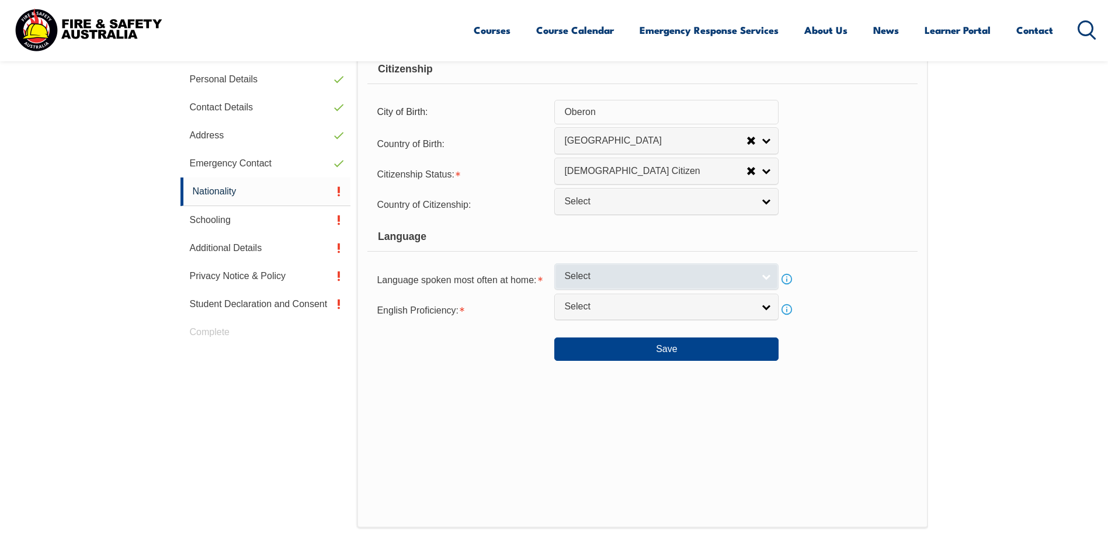
click at [735, 280] on span "Select" at bounding box center [658, 276] width 189 height 12
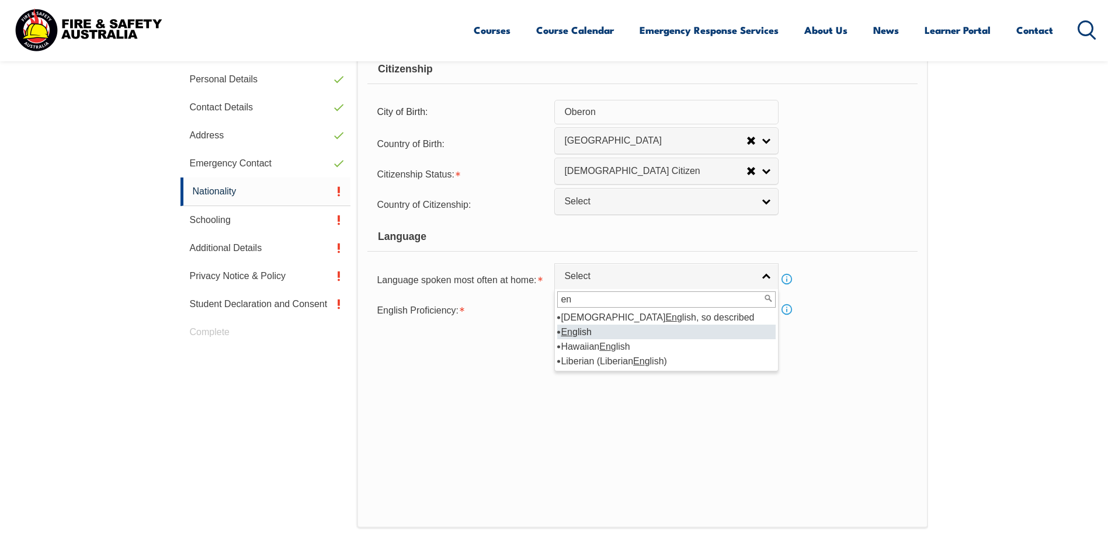
type input "en"
click at [700, 329] on li "En glish" at bounding box center [666, 332] width 218 height 15
select select "1201"
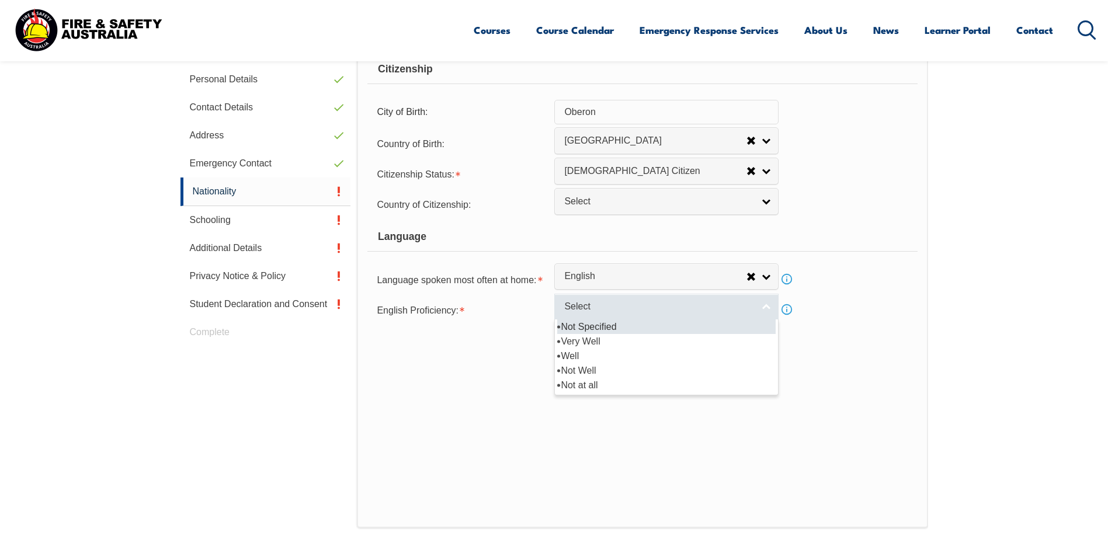
click at [703, 306] on span "Select" at bounding box center [658, 307] width 189 height 12
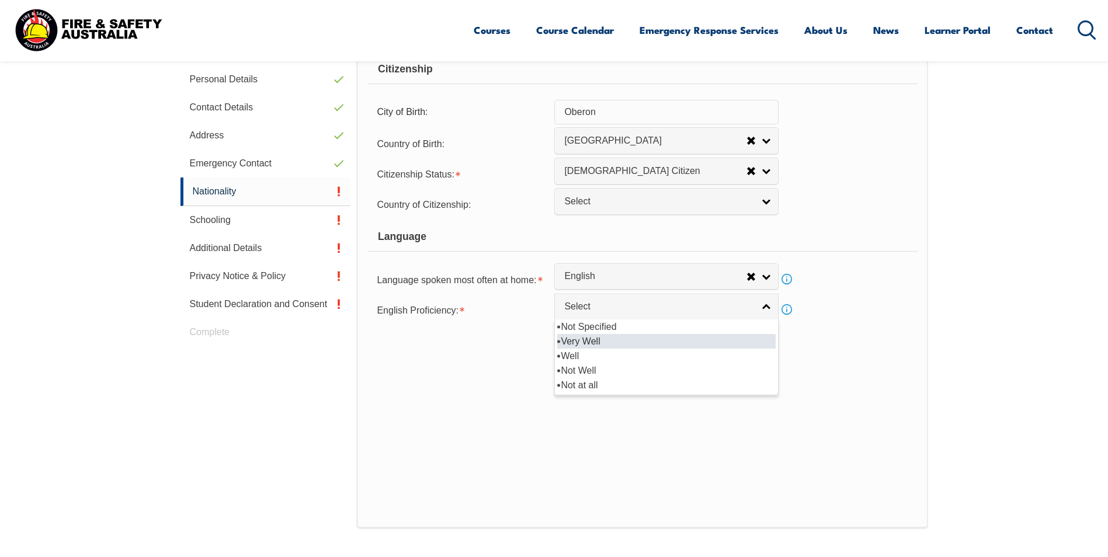
click at [627, 344] on li "Very Well" at bounding box center [666, 341] width 218 height 15
select select "1"
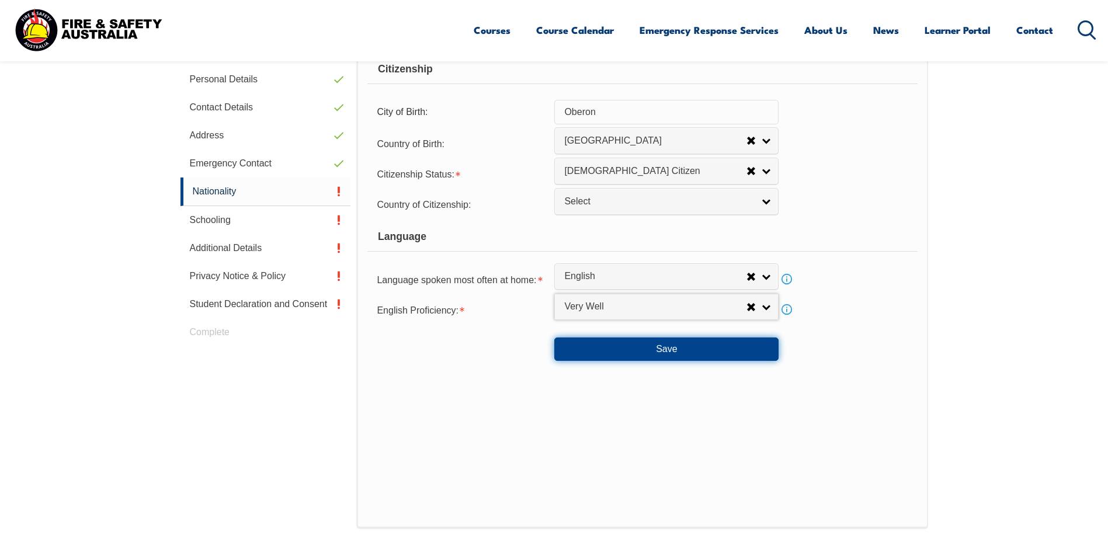
click at [662, 348] on button "Save" at bounding box center [666, 349] width 224 height 23
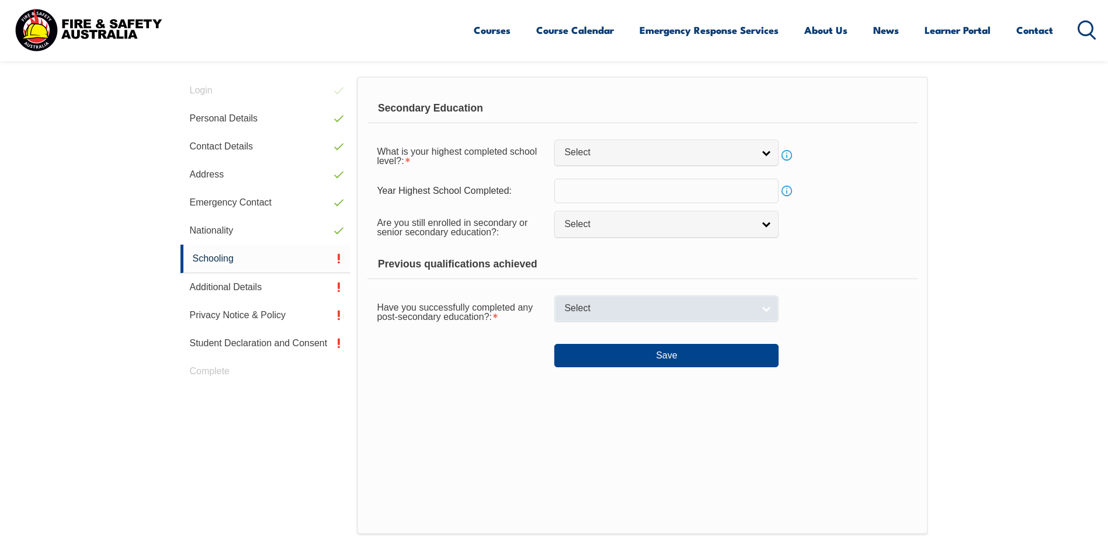
scroll to position [318, 0]
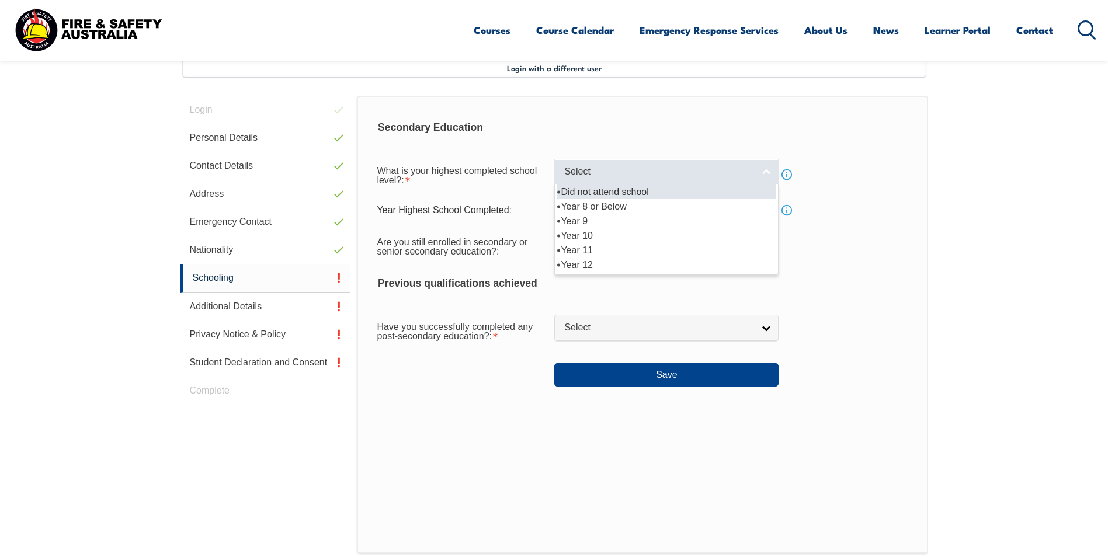
click at [655, 166] on span "Select" at bounding box center [658, 172] width 189 height 12
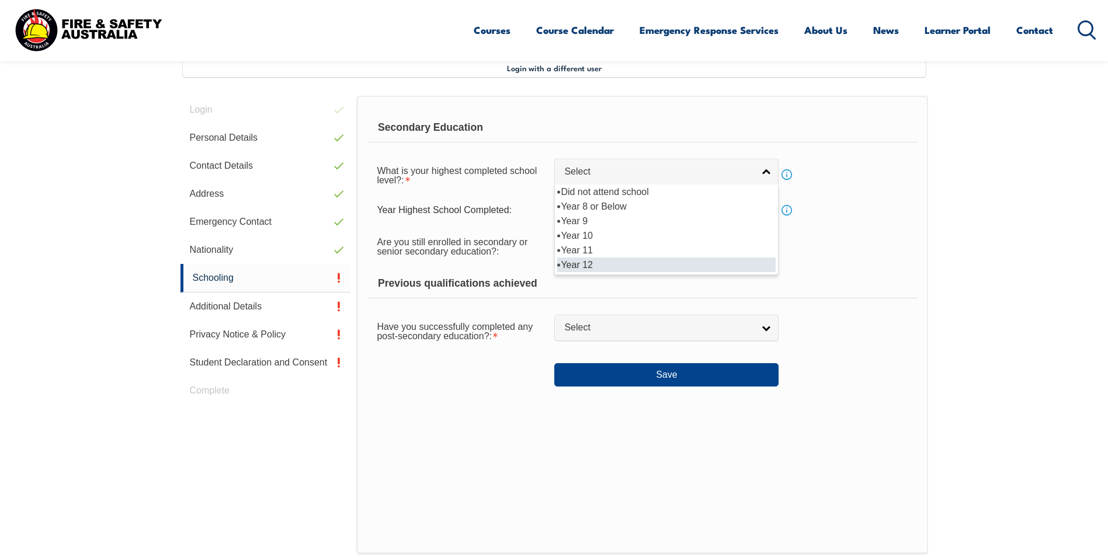
click at [600, 263] on li "Year 12" at bounding box center [666, 265] width 218 height 15
select select "12"
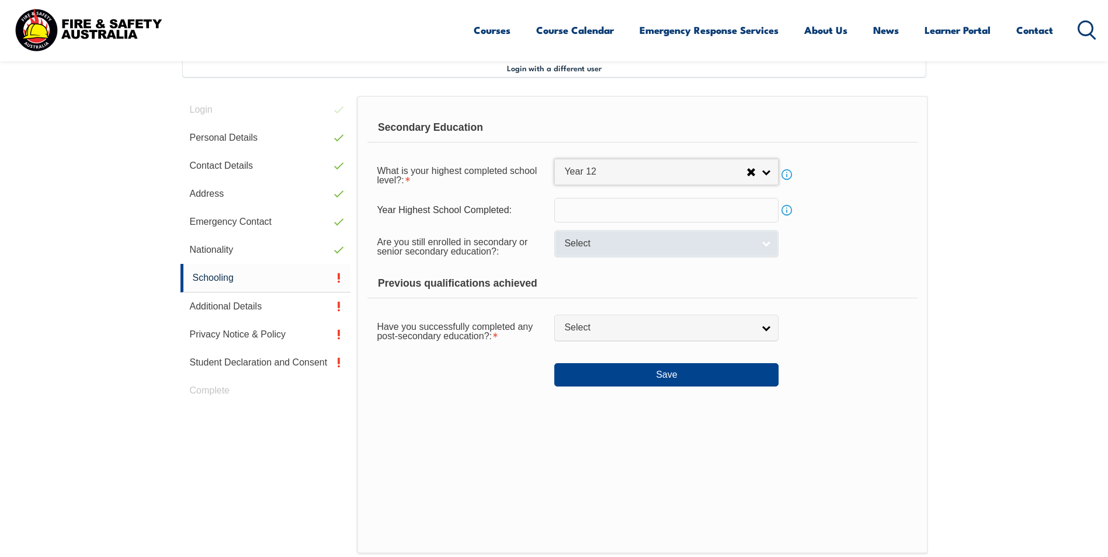
click at [625, 245] on span "Select" at bounding box center [658, 244] width 189 height 12
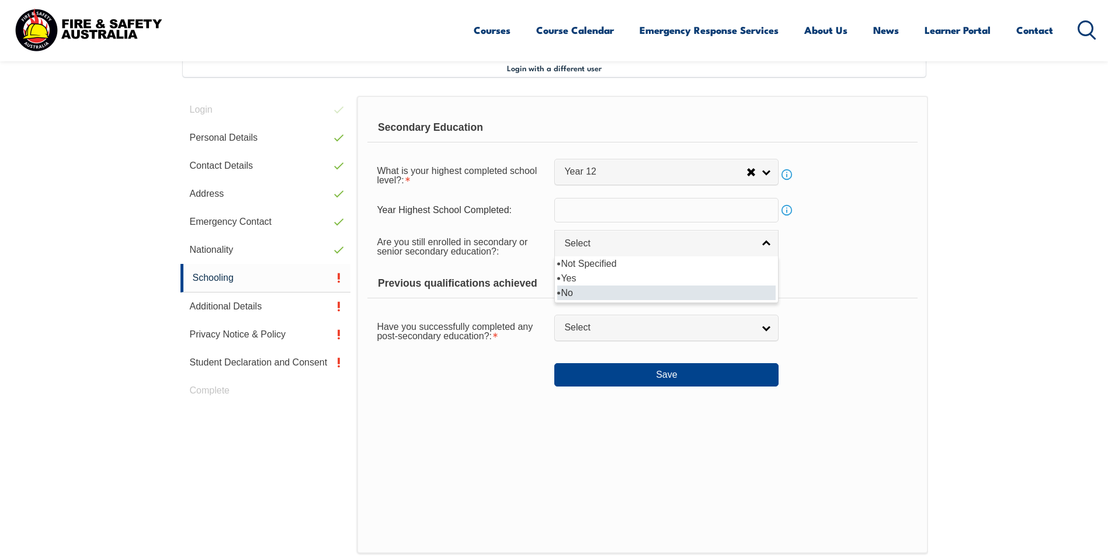
click at [583, 294] on li "No" at bounding box center [666, 293] width 218 height 15
select select "false"
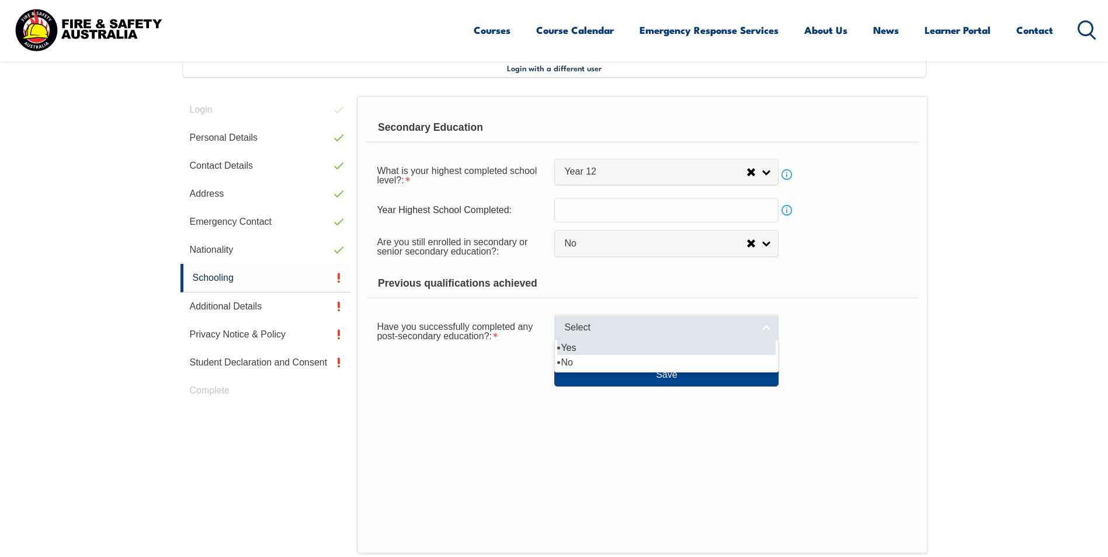
click at [631, 328] on span "Select" at bounding box center [658, 328] width 189 height 12
click at [626, 355] on li "Yes" at bounding box center [666, 348] width 218 height 15
select select "true"
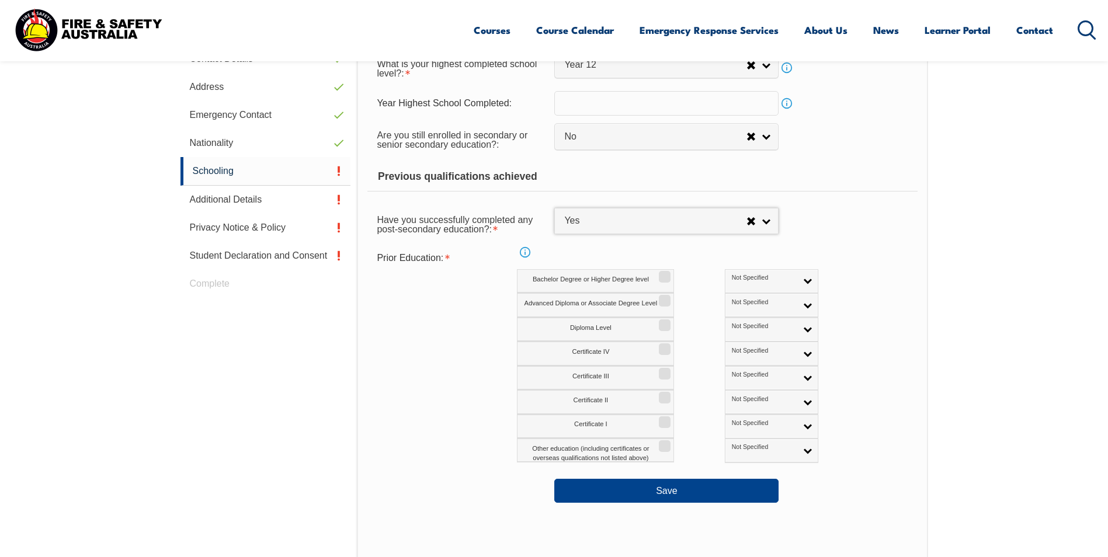
scroll to position [435, 0]
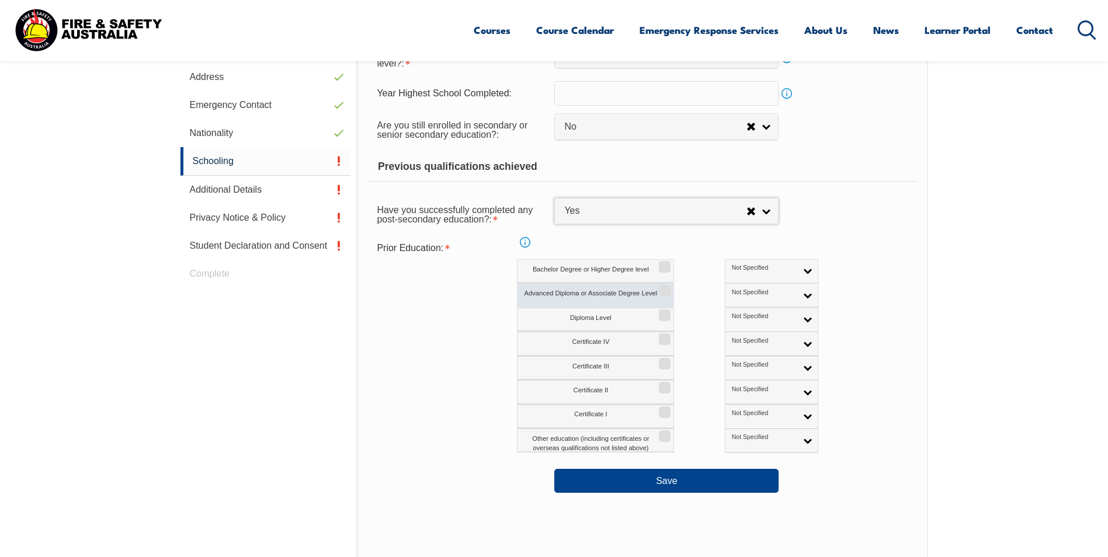
click at [671, 293] on label "Advanced Diploma or Associate Degree Level" at bounding box center [595, 295] width 157 height 24
click at [666, 287] on input "Advanced Diploma or Associate Degree Level" at bounding box center [662, 286] width 7 height 1
checkbox input "true"
click at [742, 291] on span "Not Specified" at bounding box center [764, 293] width 65 height 8
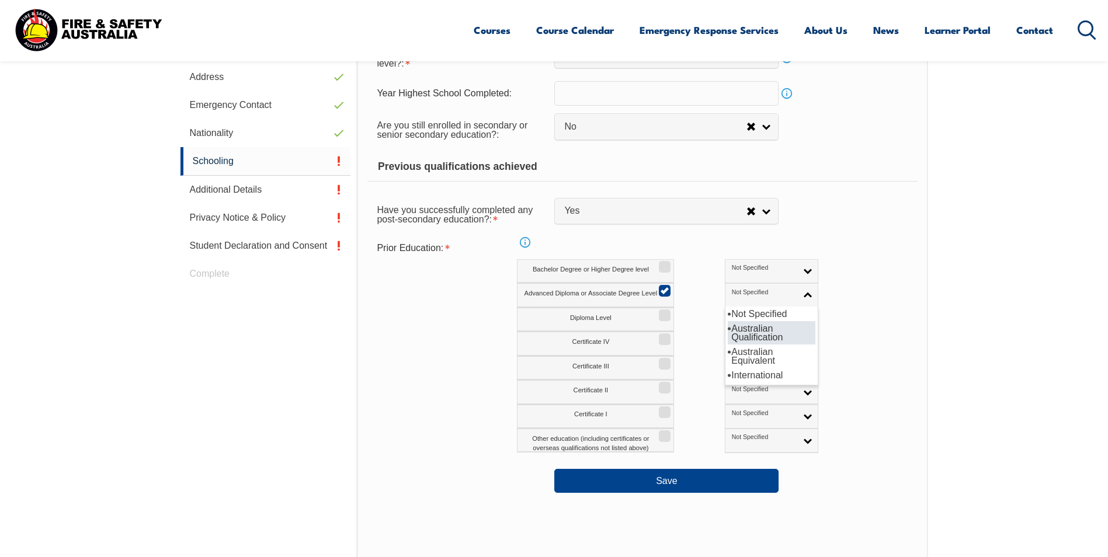
click at [728, 334] on li "Australian Qualification" at bounding box center [772, 332] width 88 height 23
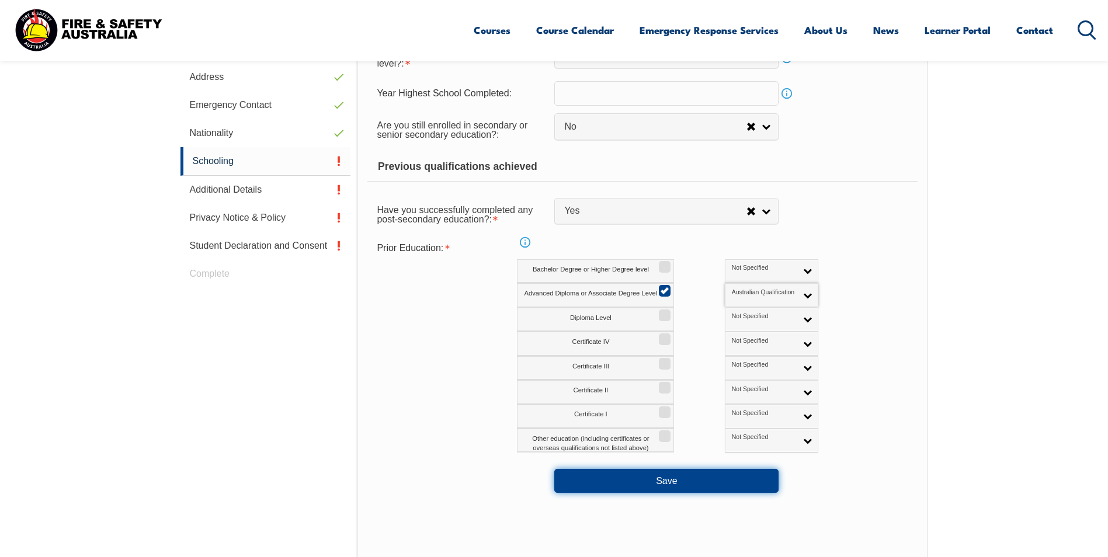
click at [674, 488] on button "Save" at bounding box center [666, 480] width 224 height 23
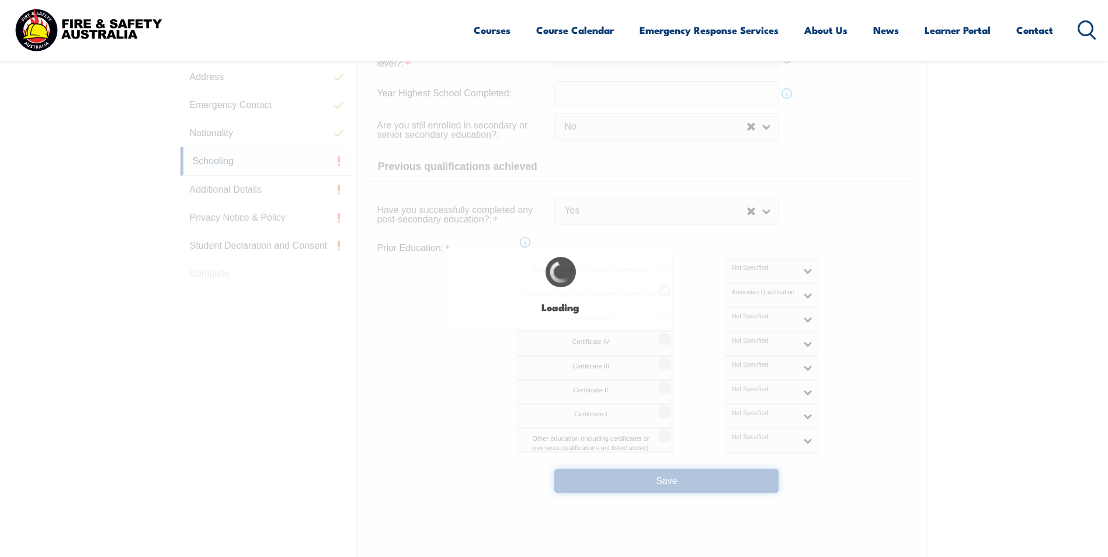
select select
select select "false"
select select "true"
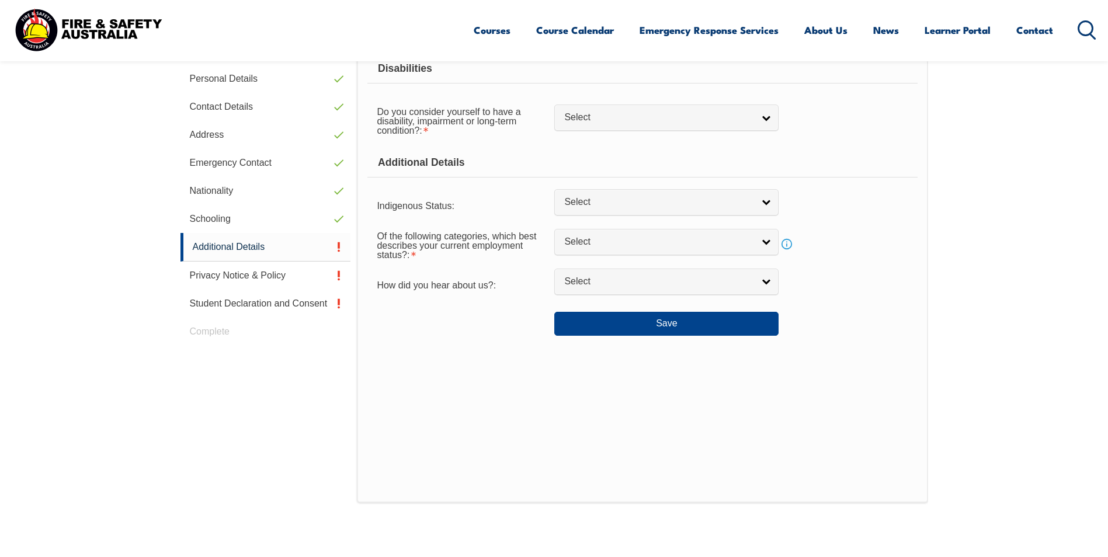
scroll to position [318, 0]
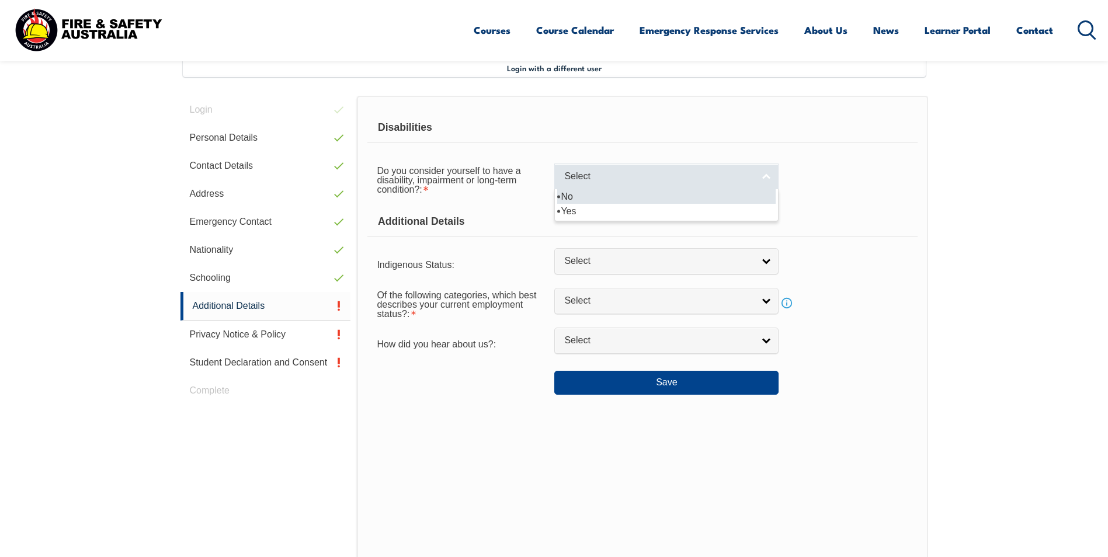
click at [618, 176] on span "Select" at bounding box center [658, 177] width 189 height 12
click at [600, 197] on li "No" at bounding box center [666, 196] width 218 height 15
select select "false"
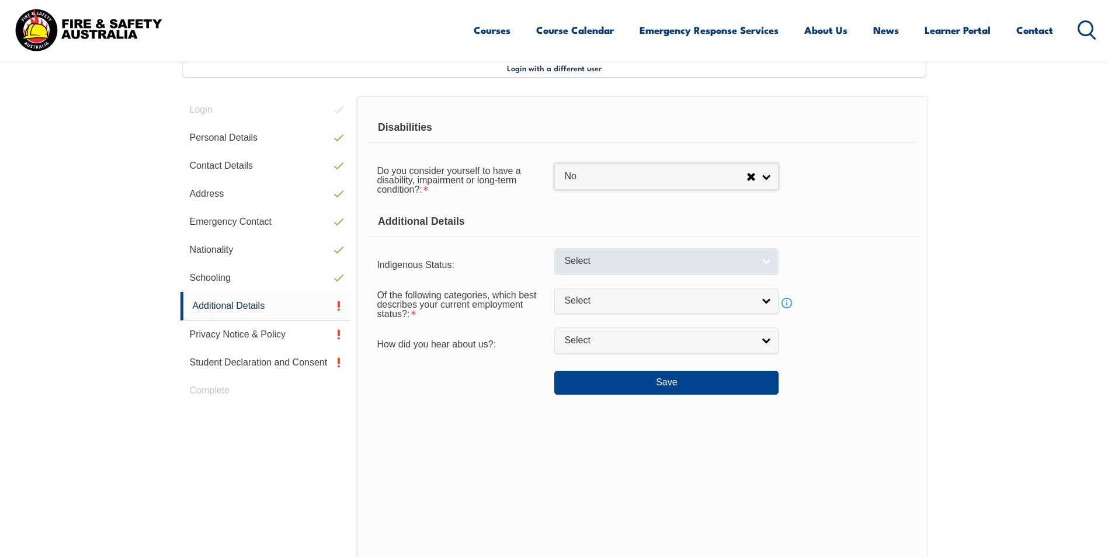
click at [588, 258] on span "Select" at bounding box center [658, 261] width 189 height 12
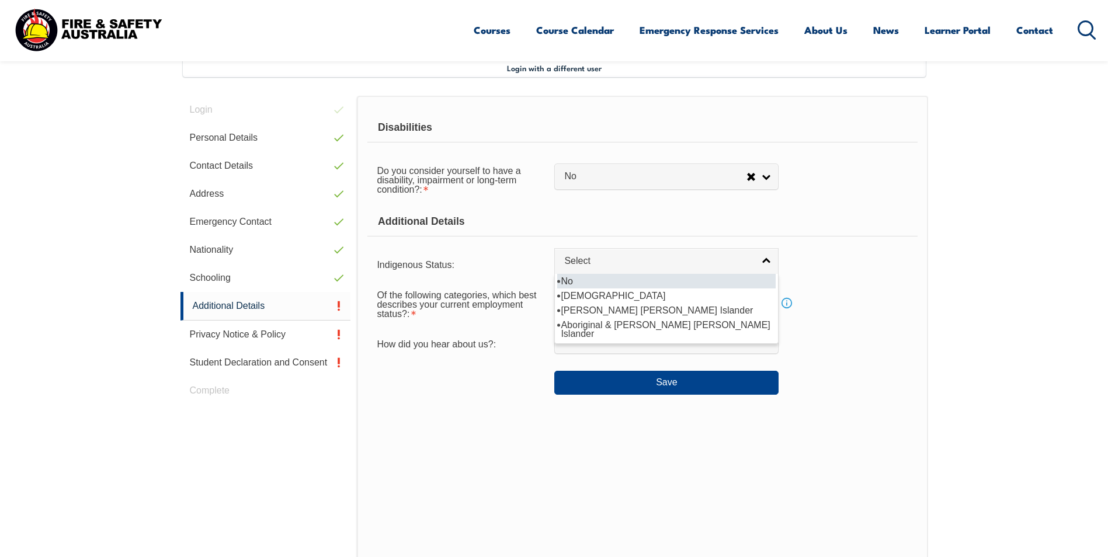
click at [595, 277] on li "No" at bounding box center [666, 281] width 218 height 15
select select "4"
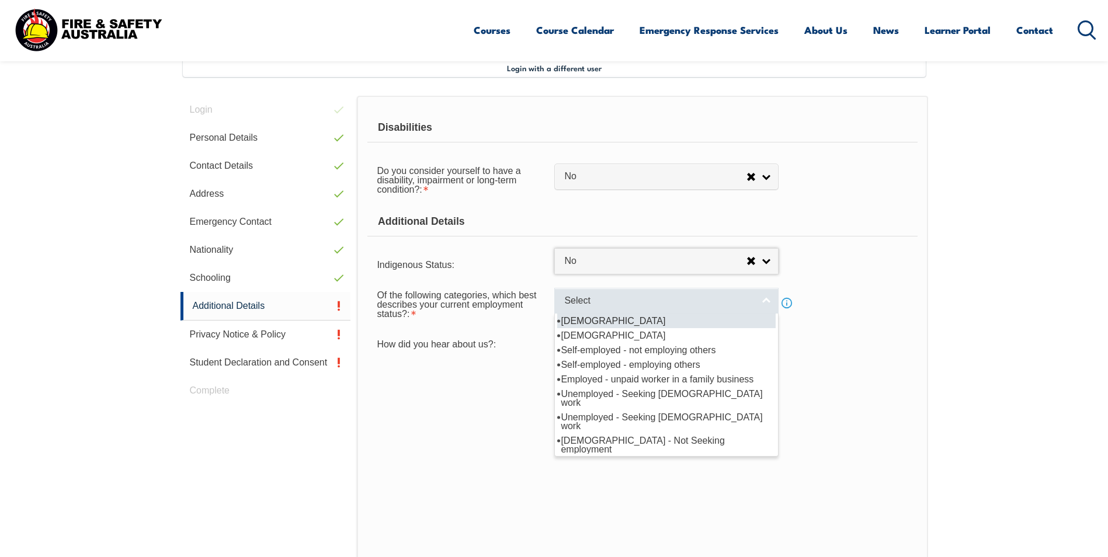
click at [592, 306] on span "Select" at bounding box center [658, 301] width 189 height 12
click at [621, 327] on li "[DEMOGRAPHIC_DATA]" at bounding box center [666, 321] width 218 height 15
select select "1"
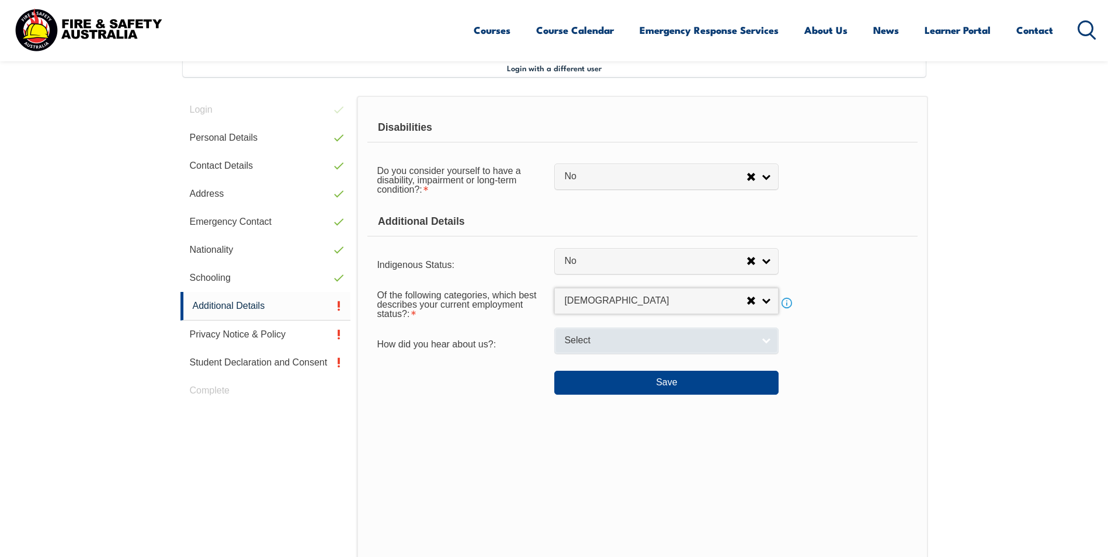
click at [617, 348] on link "Select" at bounding box center [666, 341] width 224 height 26
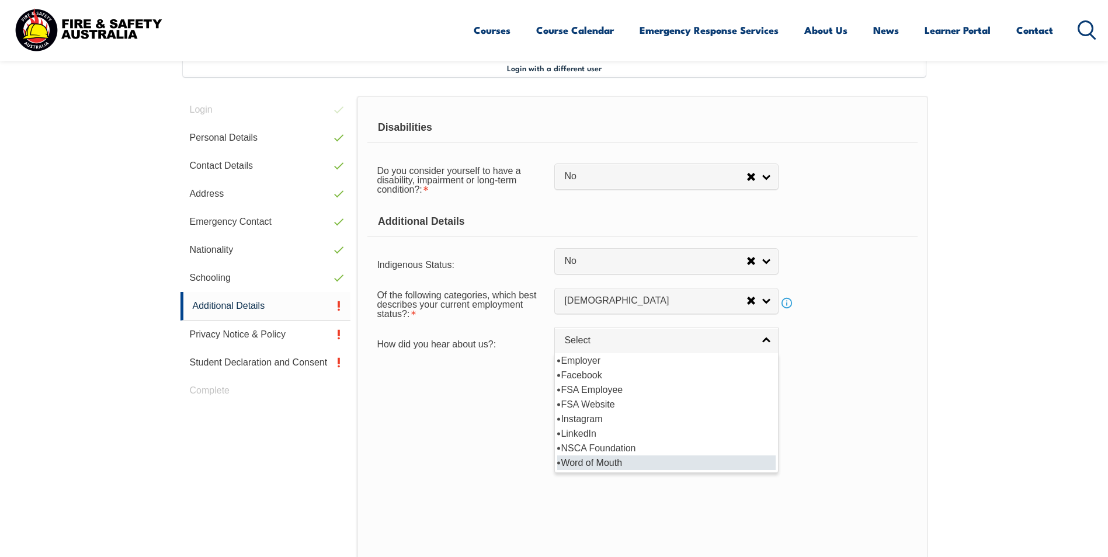
click at [617, 464] on li "Word of Mouth" at bounding box center [666, 463] width 218 height 15
select select "8018"
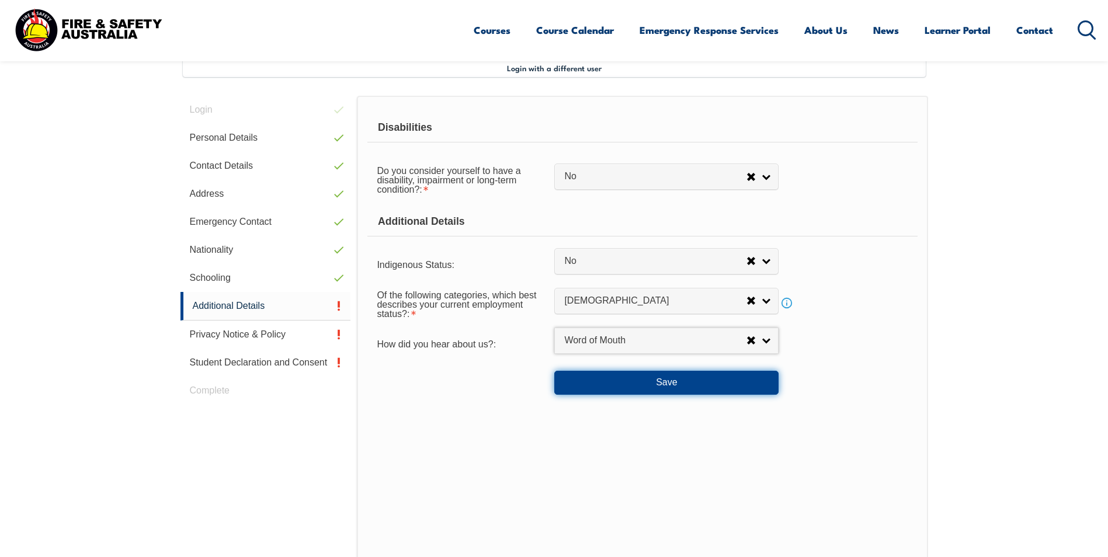
click at [657, 390] on button "Save" at bounding box center [666, 382] width 224 height 23
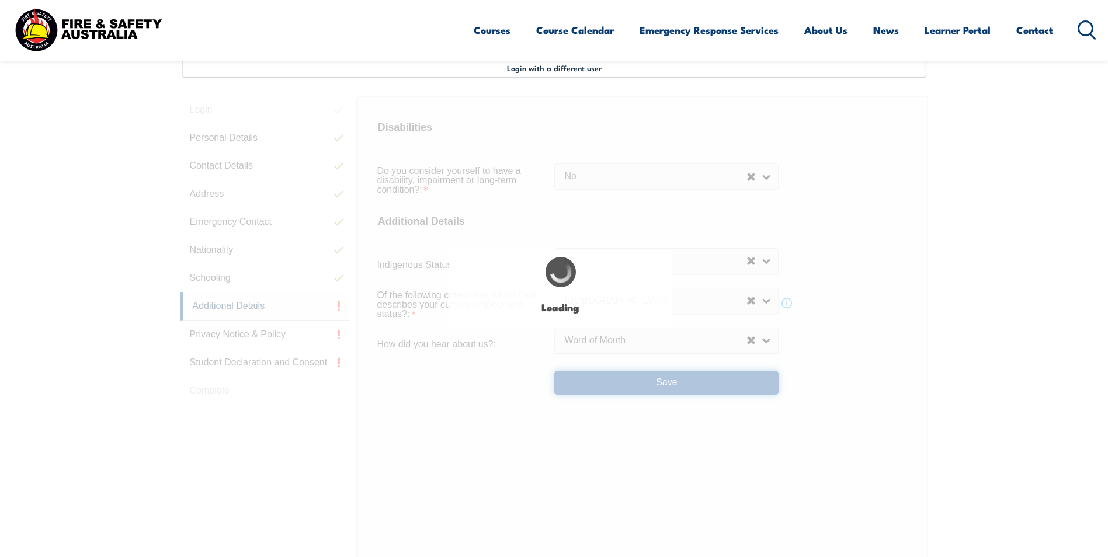
select select "false"
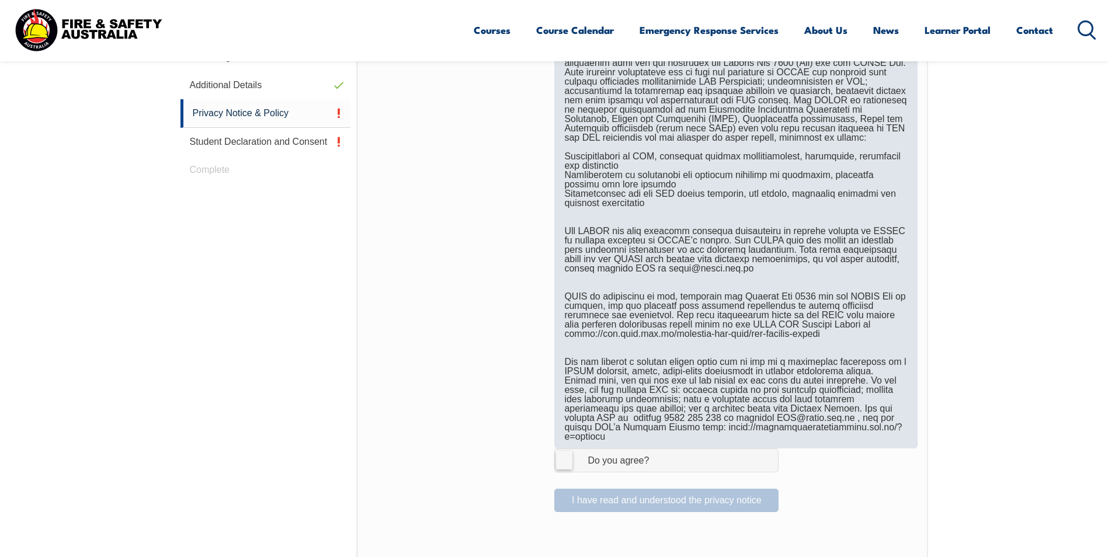
scroll to position [610, 0]
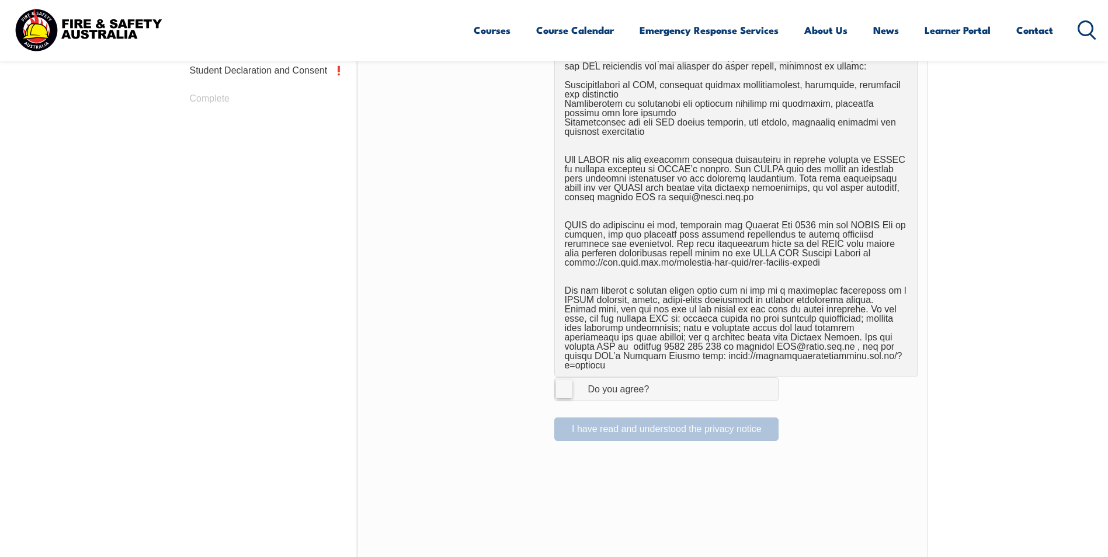
click at [567, 377] on label "I Agree Do you agree?" at bounding box center [666, 388] width 224 height 23
click at [658, 378] on input "I Agree Do you agree?" at bounding box center [668, 389] width 20 height 22
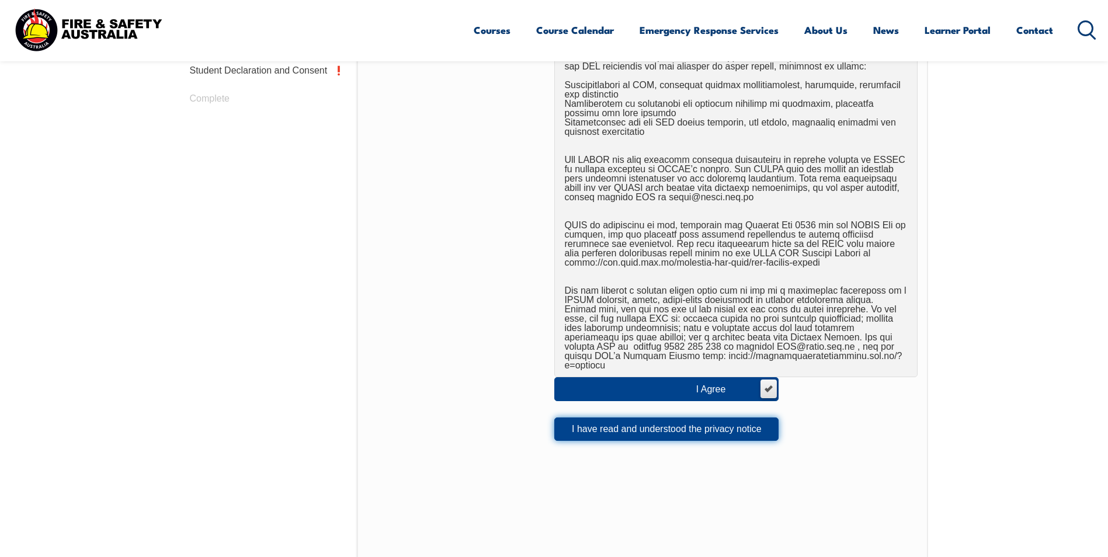
click at [625, 421] on button "I have read and understood the privacy notice" at bounding box center [666, 429] width 224 height 23
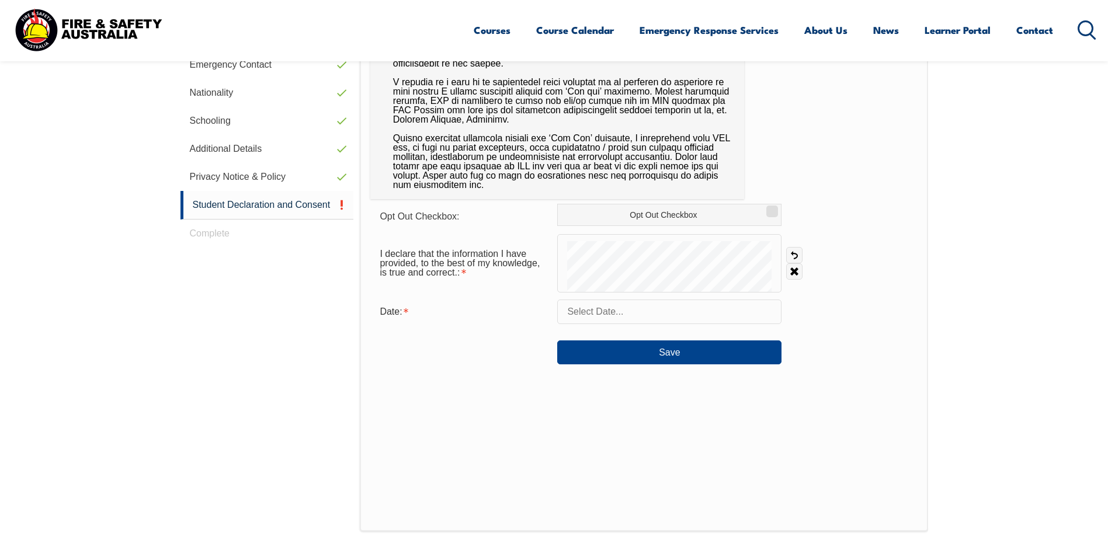
scroll to position [494, 0]
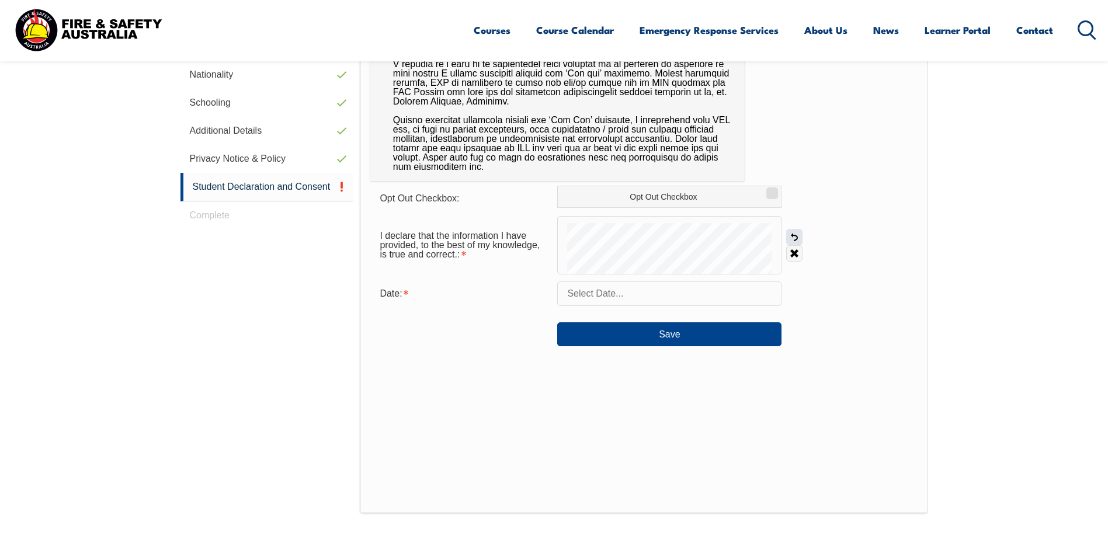
click at [799, 239] on link "Undo" at bounding box center [794, 237] width 16 height 16
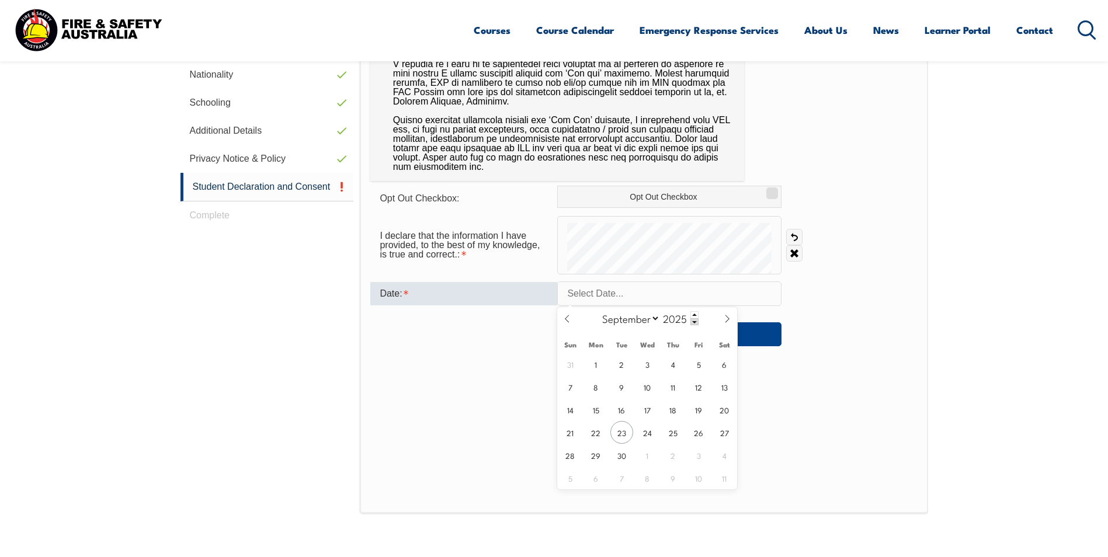
click at [629, 297] on input "text" at bounding box center [669, 294] width 224 height 25
click at [625, 437] on span "23" at bounding box center [621, 432] width 23 height 23
type input "[DATE]"
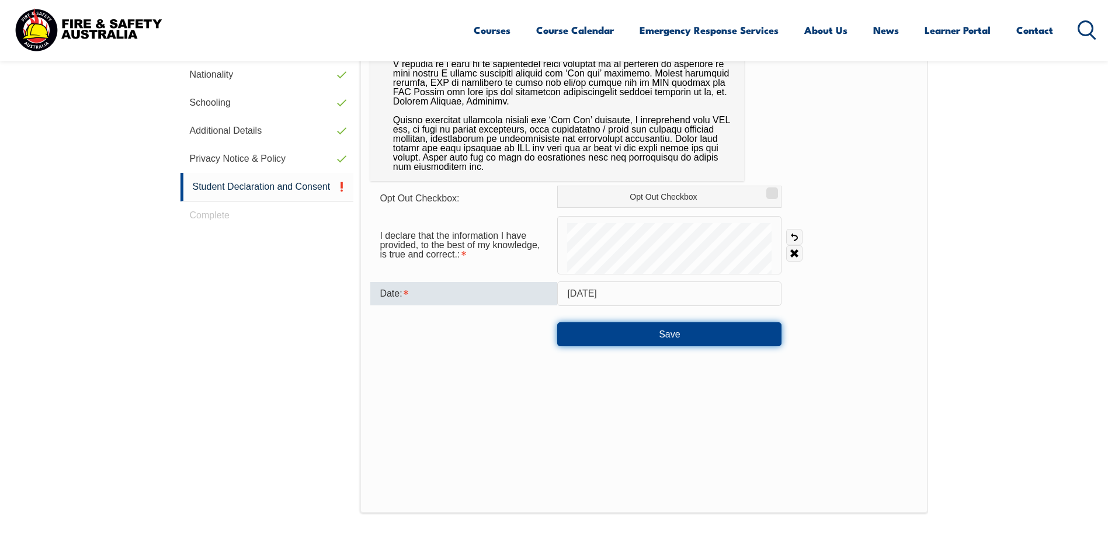
click at [648, 336] on button "Save" at bounding box center [669, 333] width 224 height 23
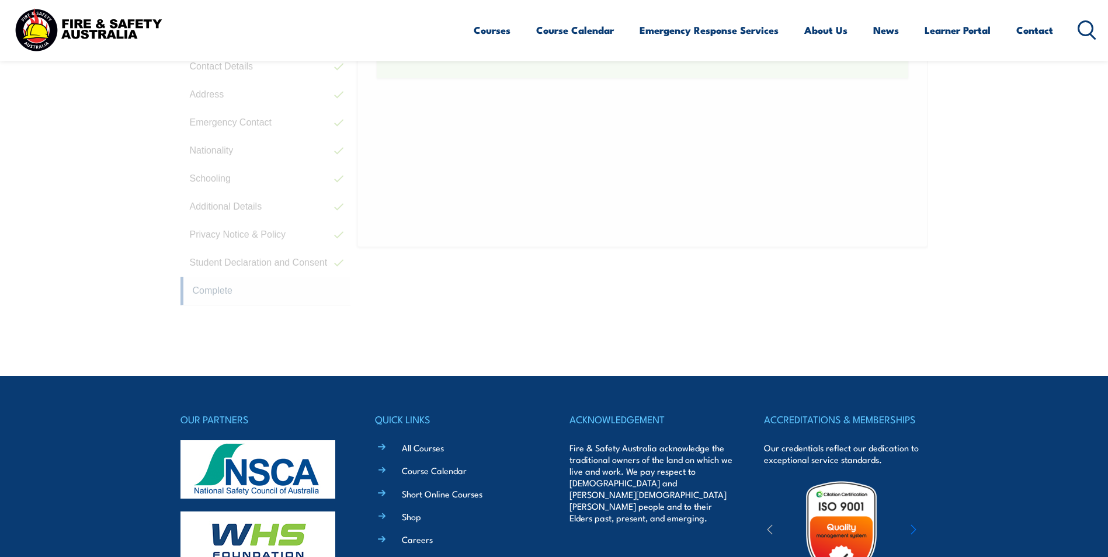
scroll to position [318, 0]
